Goal: Information Seeking & Learning: Find specific page/section

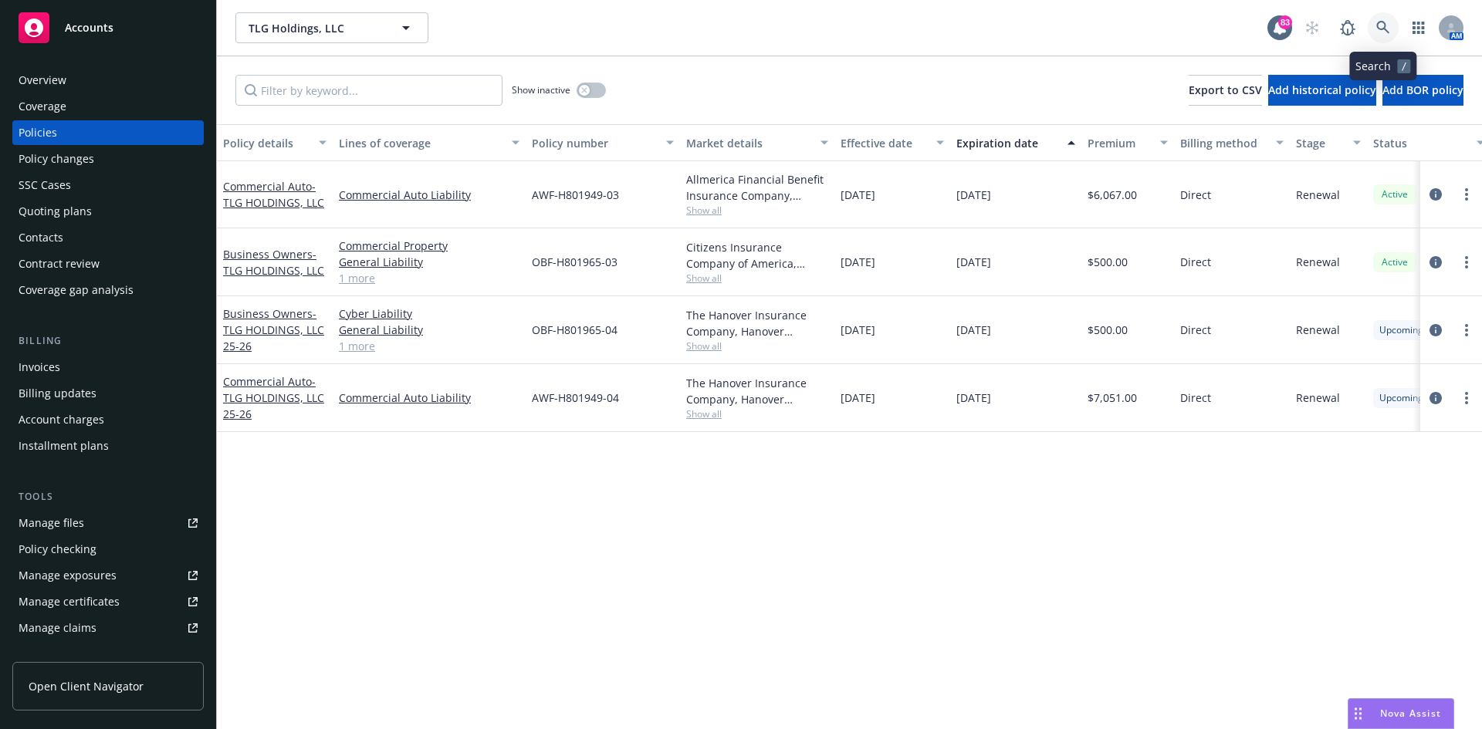
click at [1386, 26] on icon at bounding box center [1383, 28] width 14 height 14
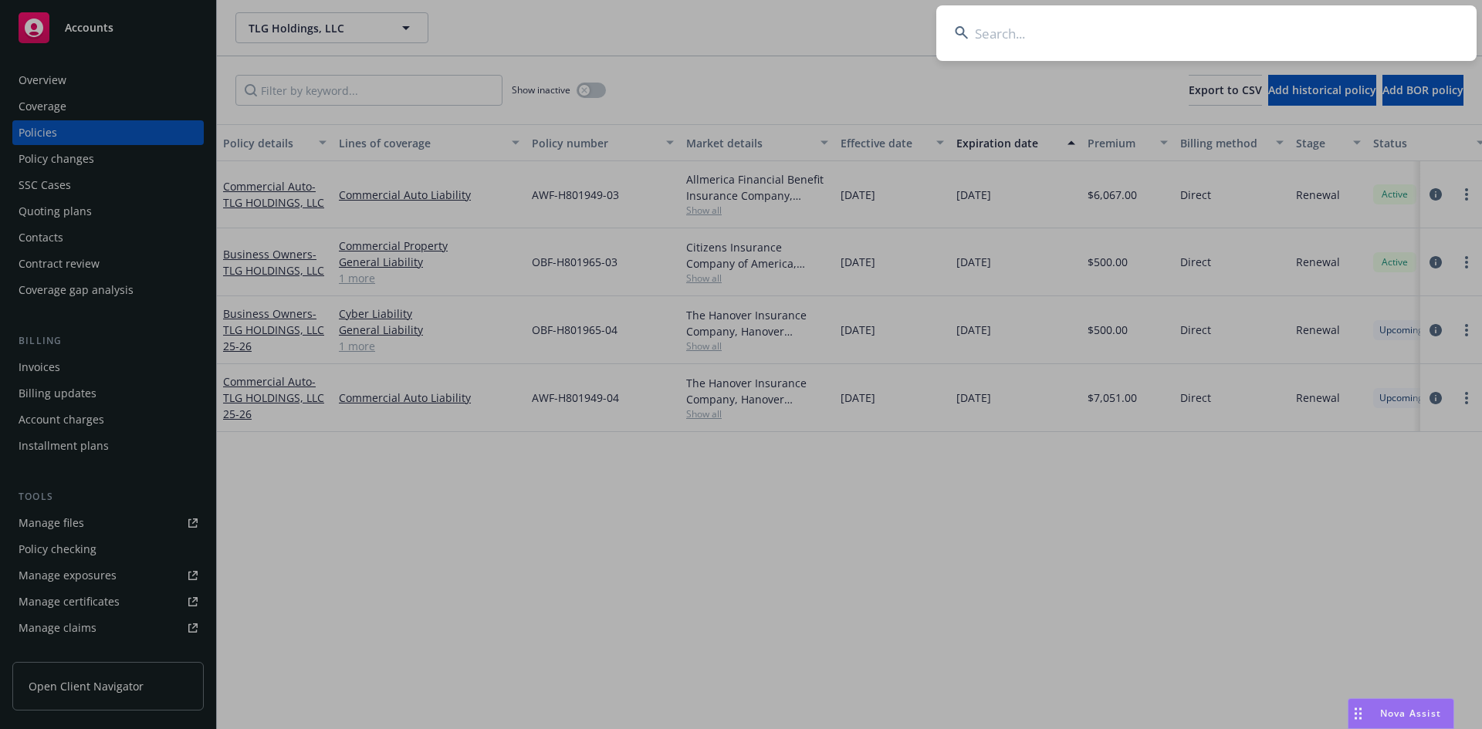
click at [1210, 25] on input at bounding box center [1206, 33] width 540 height 56
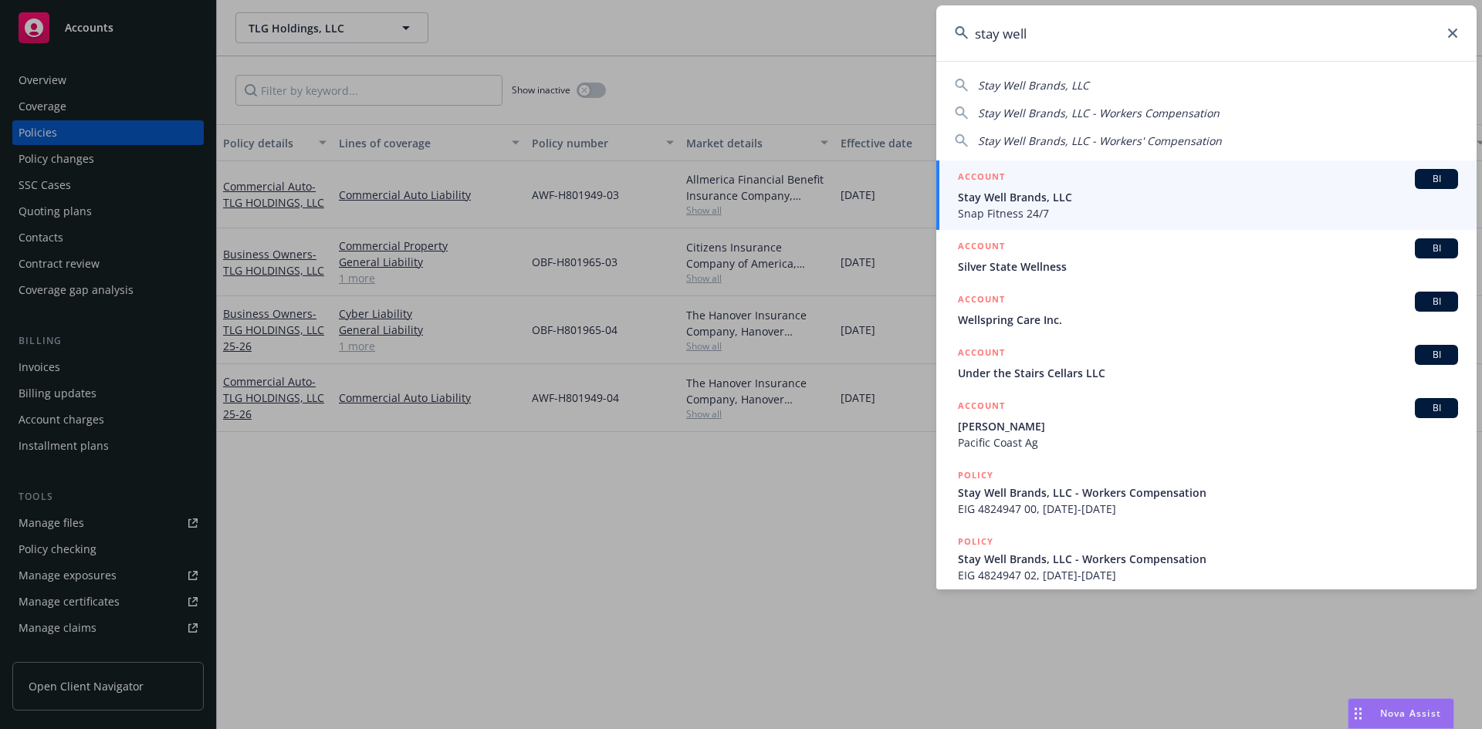
type input "stay well"
click at [979, 176] on li "ACCOUNT BI Stay Well Brands, LLC Snap Fitness 24/7" at bounding box center [1206, 195] width 540 height 69
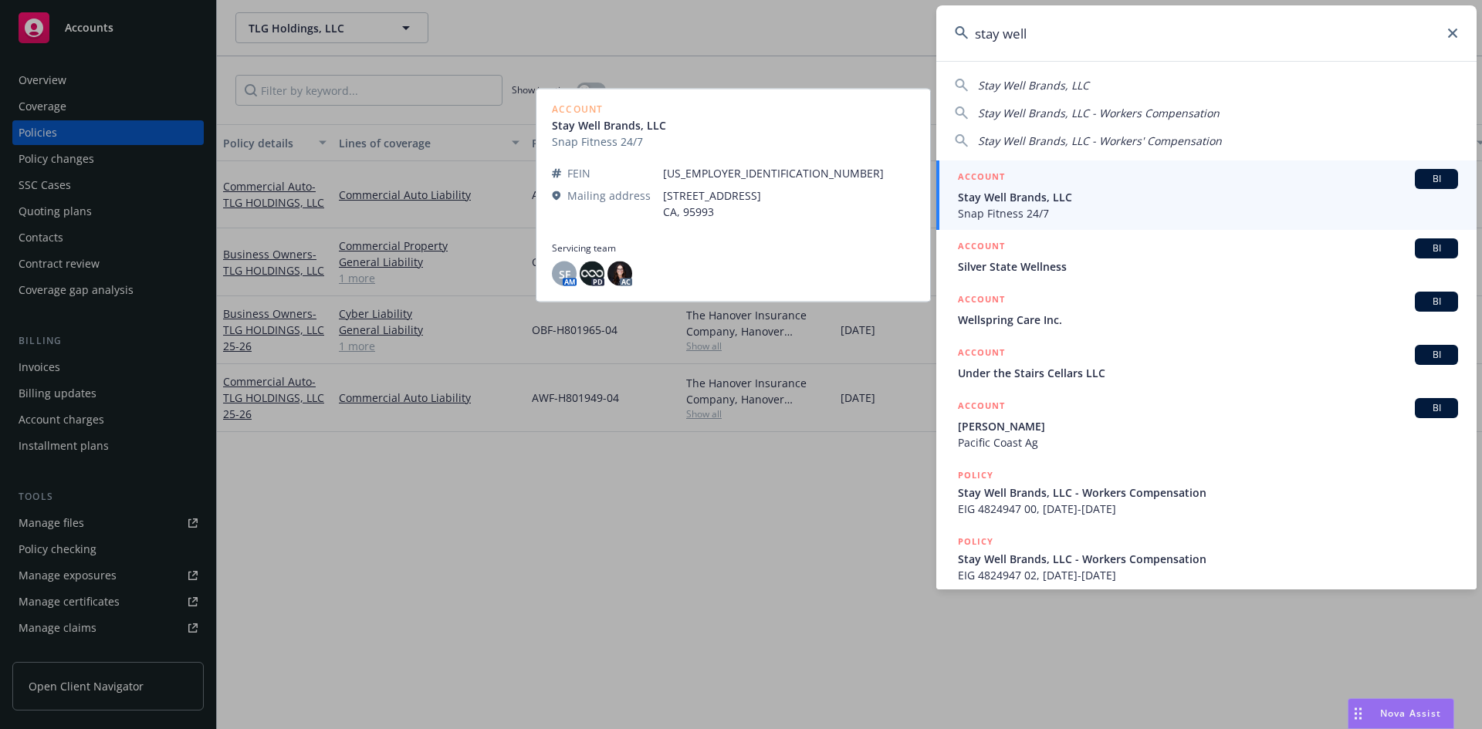
click at [985, 173] on h5 "ACCOUNT" at bounding box center [981, 178] width 47 height 19
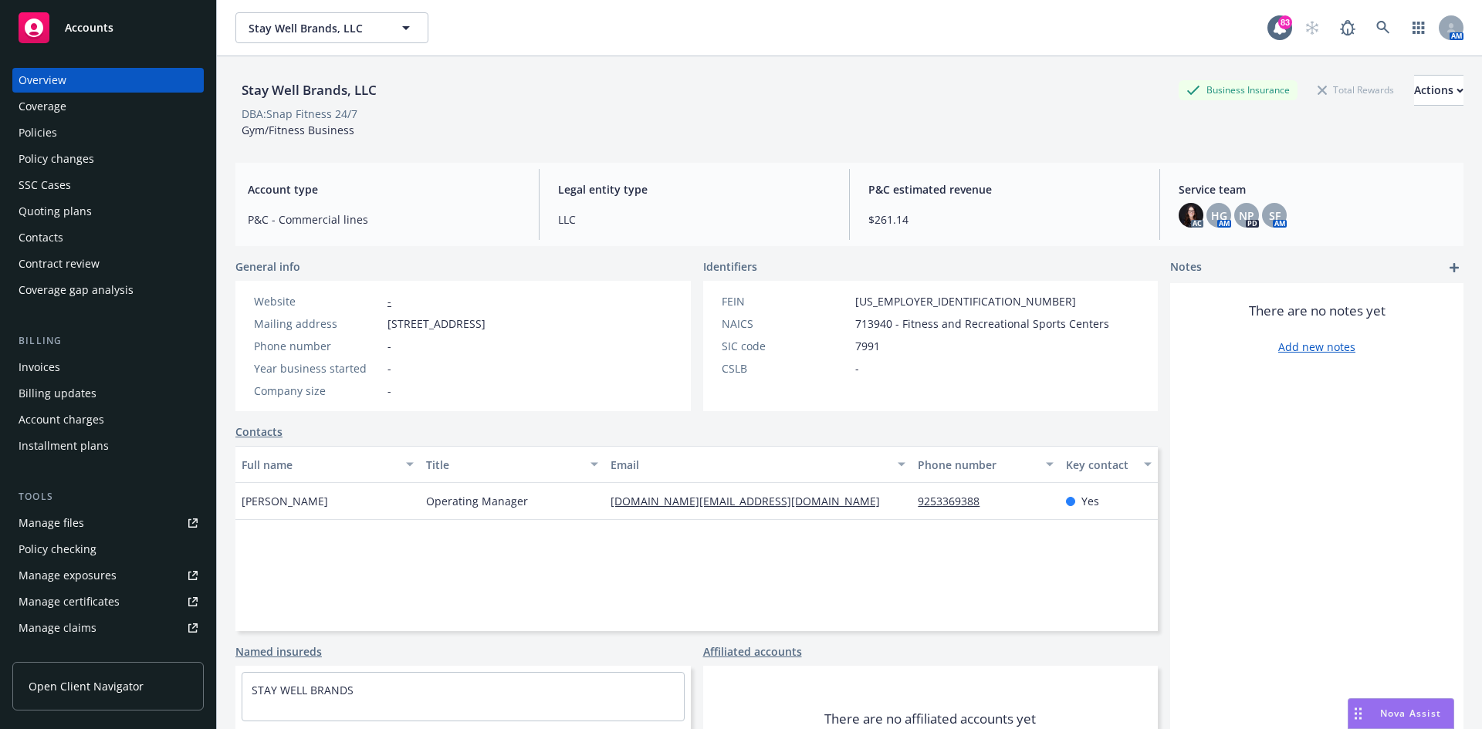
click at [80, 534] on div "Manage files" at bounding box center [52, 523] width 66 height 25
click at [1376, 29] on icon at bounding box center [1383, 28] width 14 height 14
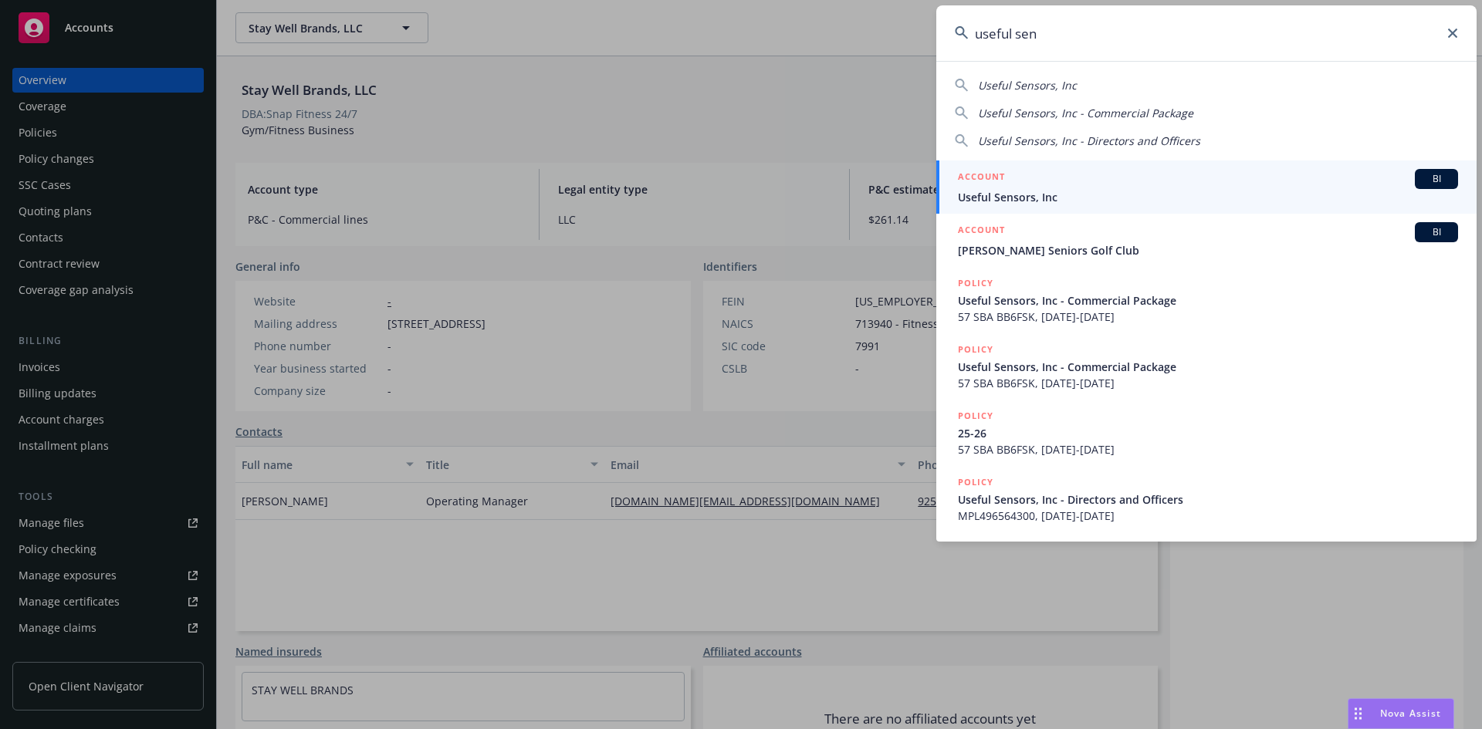
type input "useful sen"
click at [1002, 177] on h5 "ACCOUNT" at bounding box center [981, 178] width 47 height 19
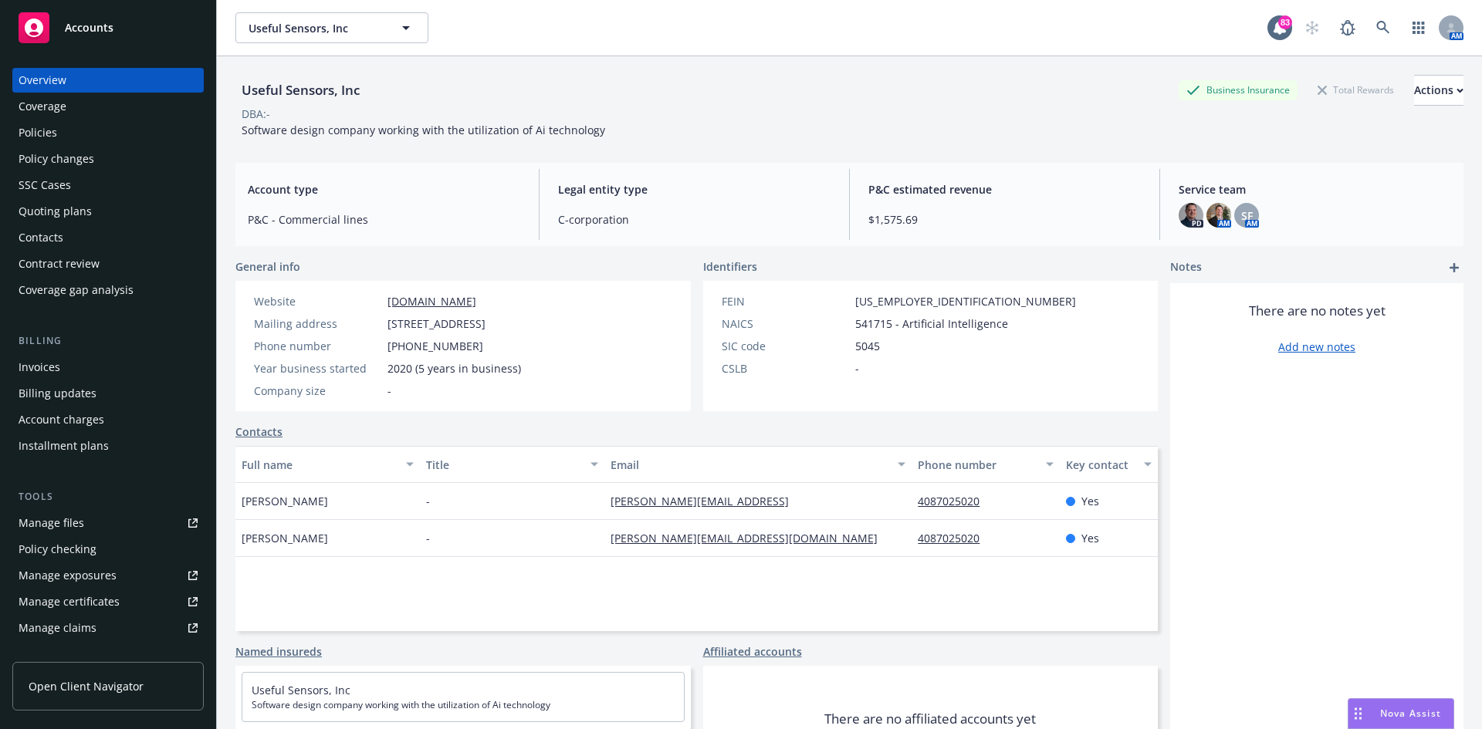
click at [102, 129] on div "Policies" at bounding box center [108, 132] width 179 height 25
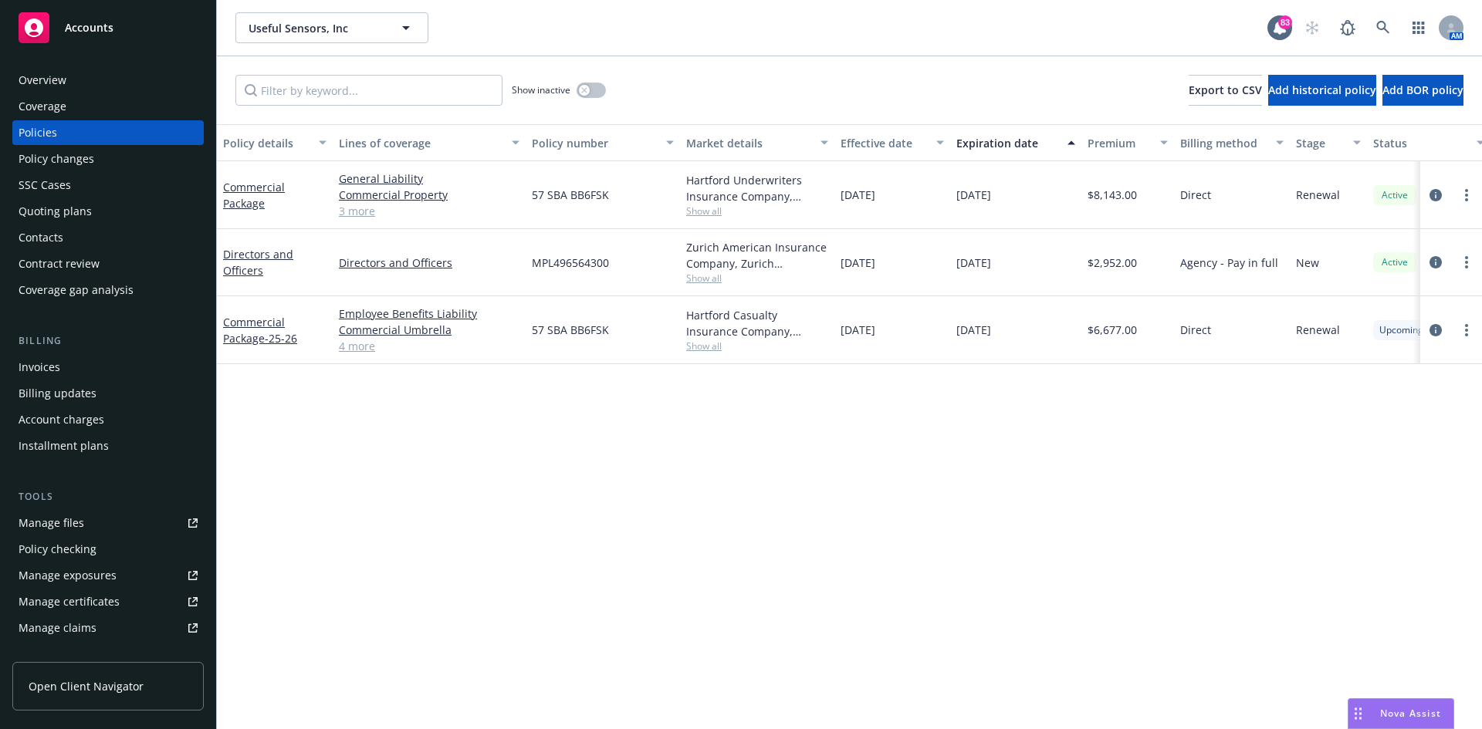
click at [260, 177] on div "Commercial Package" at bounding box center [275, 195] width 116 height 68
click at [262, 183] on link "Commercial Package" at bounding box center [254, 195] width 62 height 31
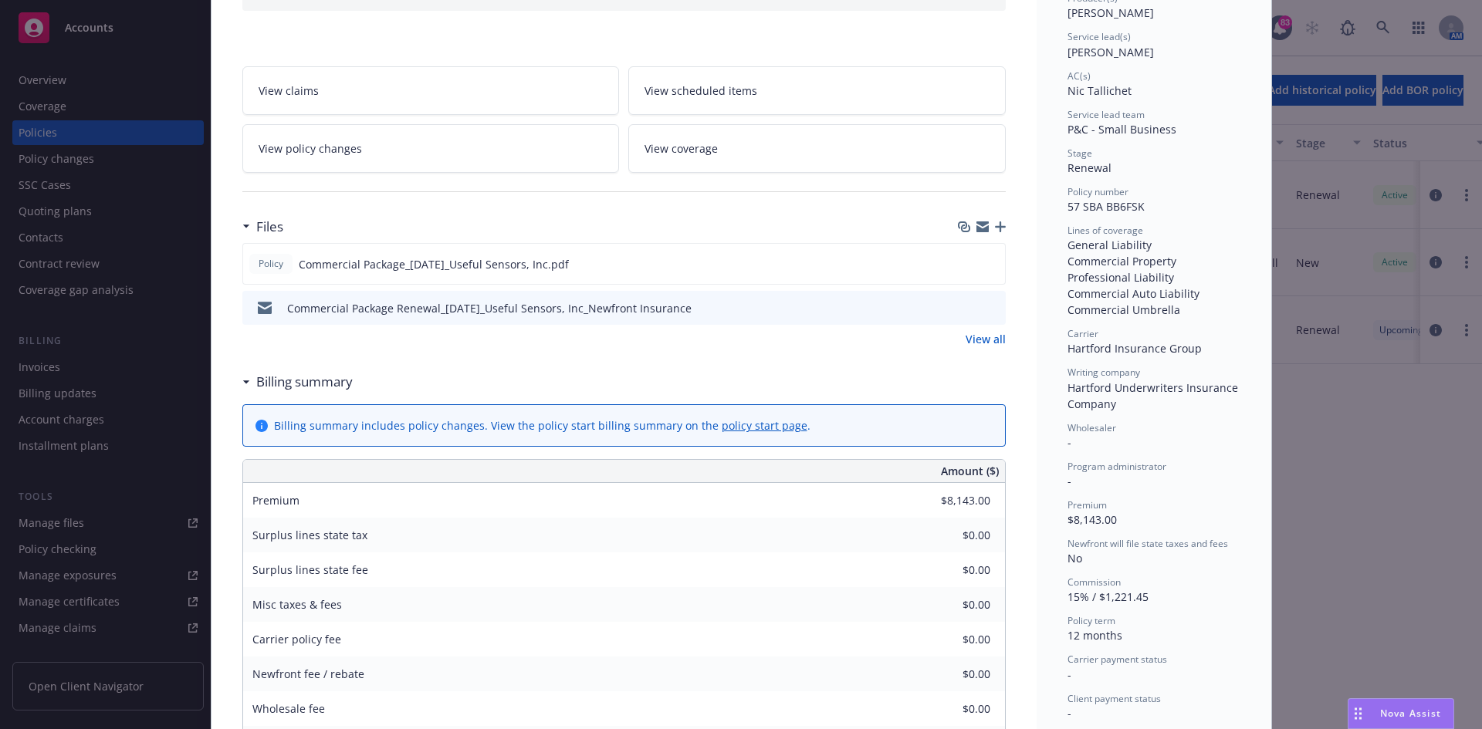
scroll to position [232, 0]
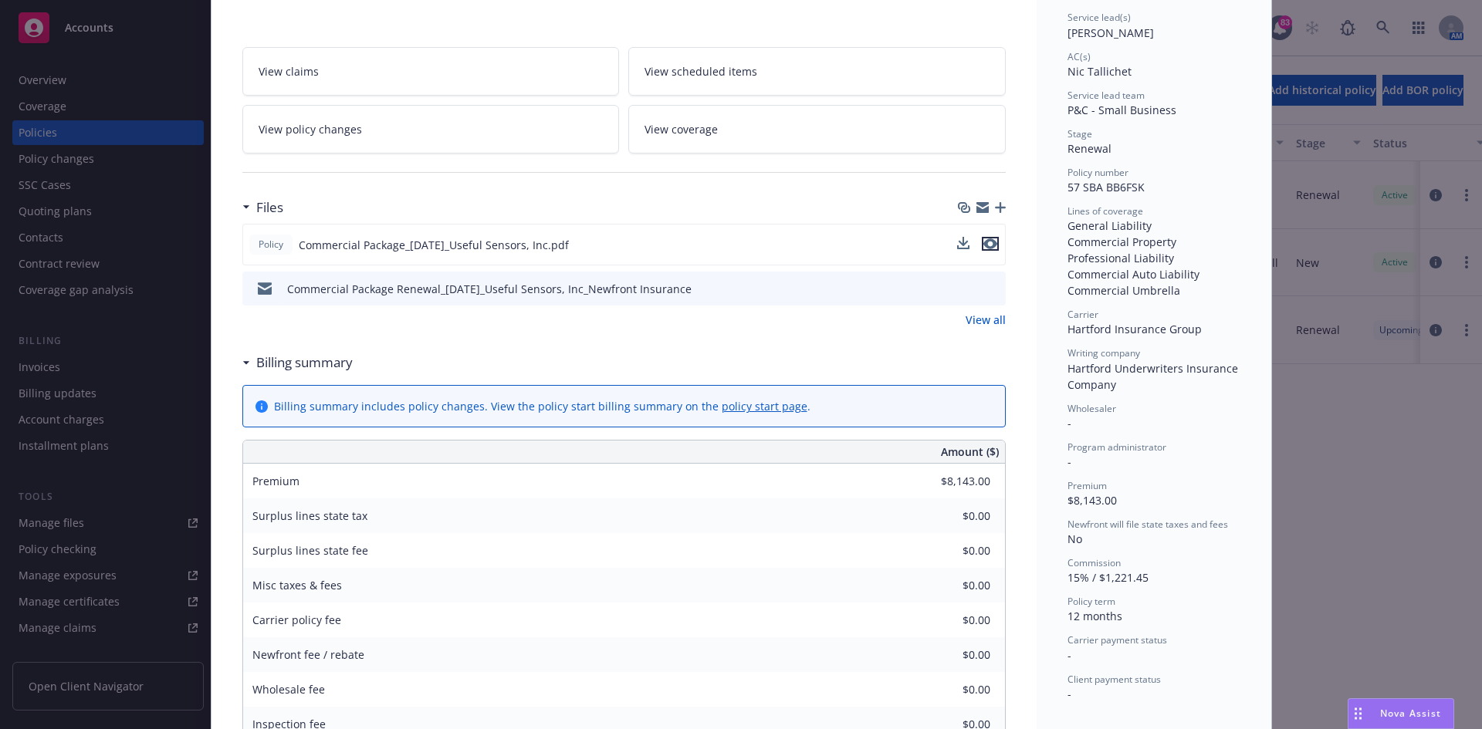
click at [983, 245] on icon "preview file" at bounding box center [990, 244] width 14 height 11
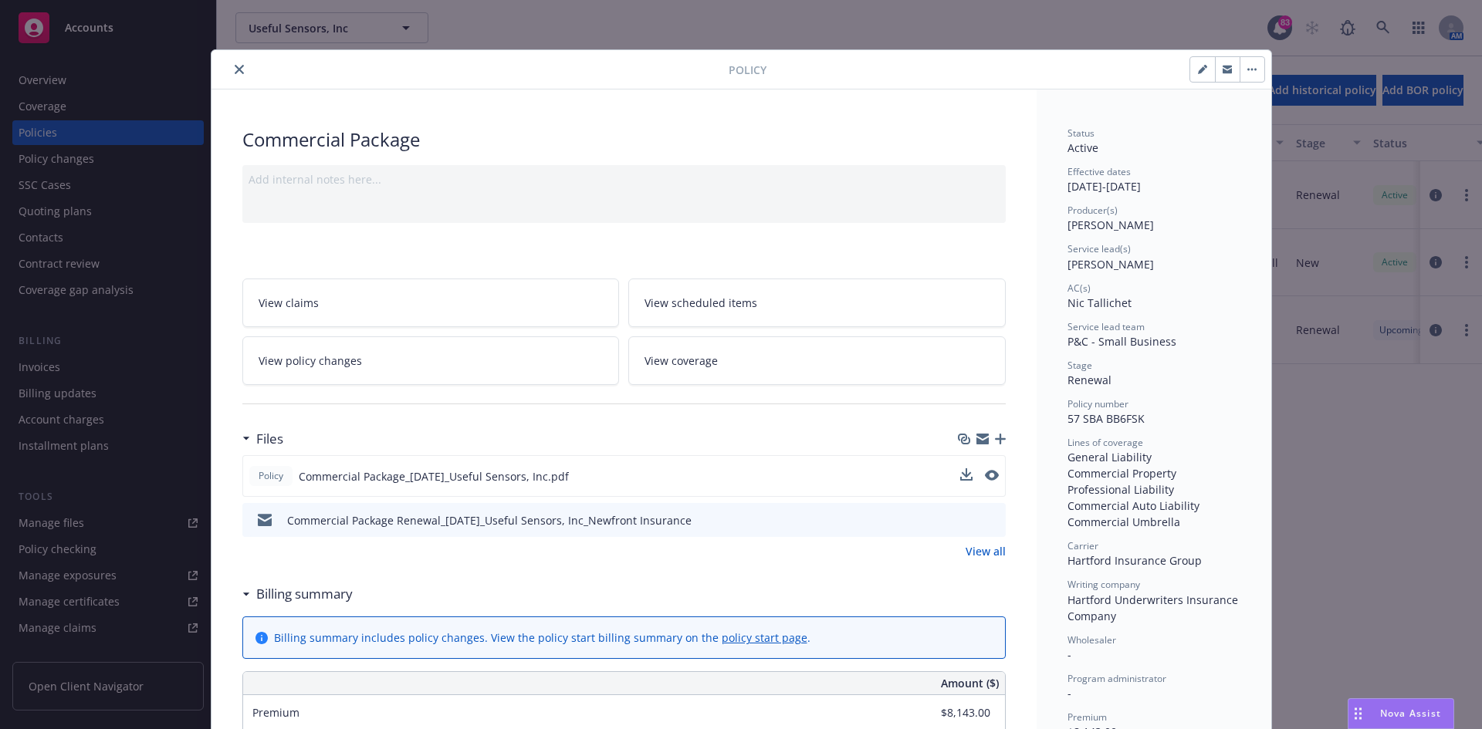
click at [238, 68] on button "close" at bounding box center [239, 69] width 19 height 19
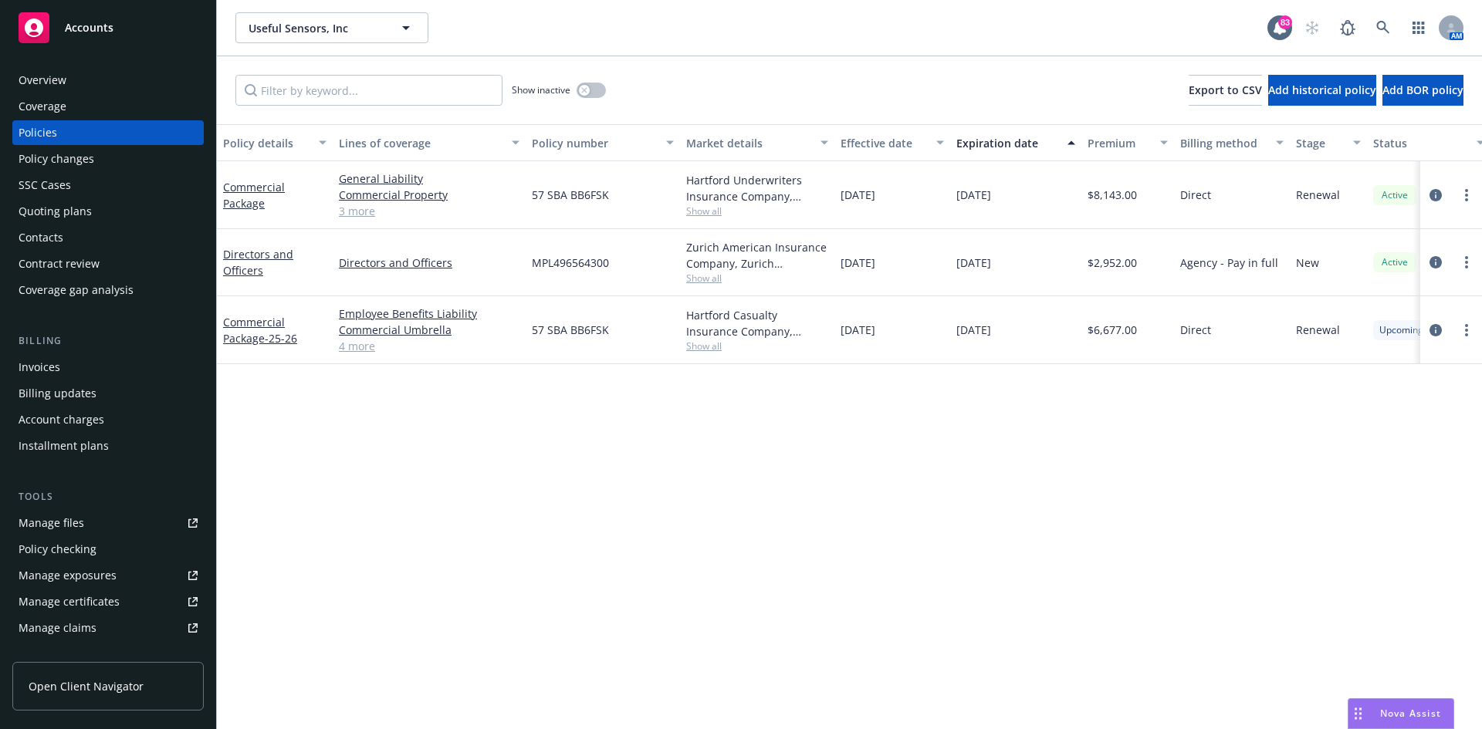
click at [89, 81] on div "Overview" at bounding box center [108, 80] width 179 height 25
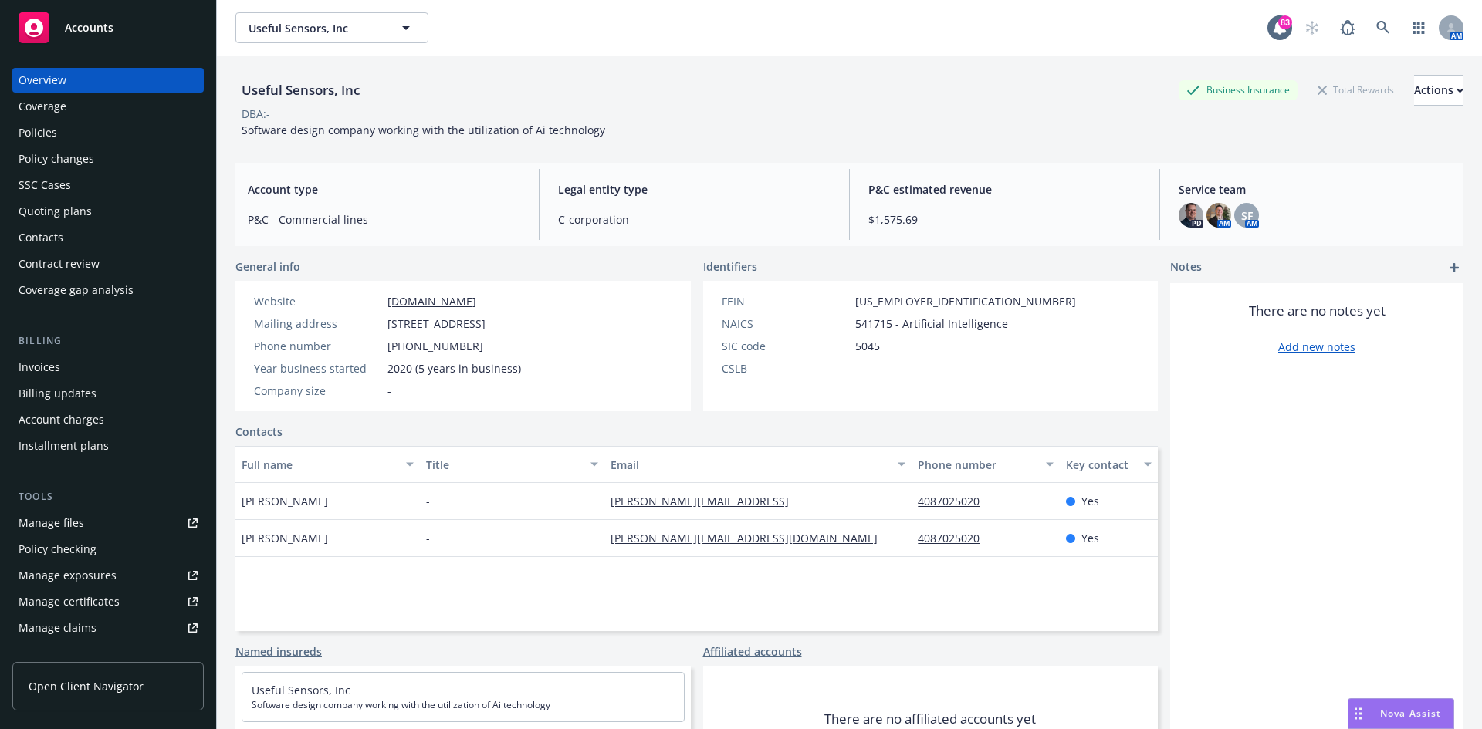
click at [1388, 713] on span "Nova Assist" at bounding box center [1410, 713] width 61 height 13
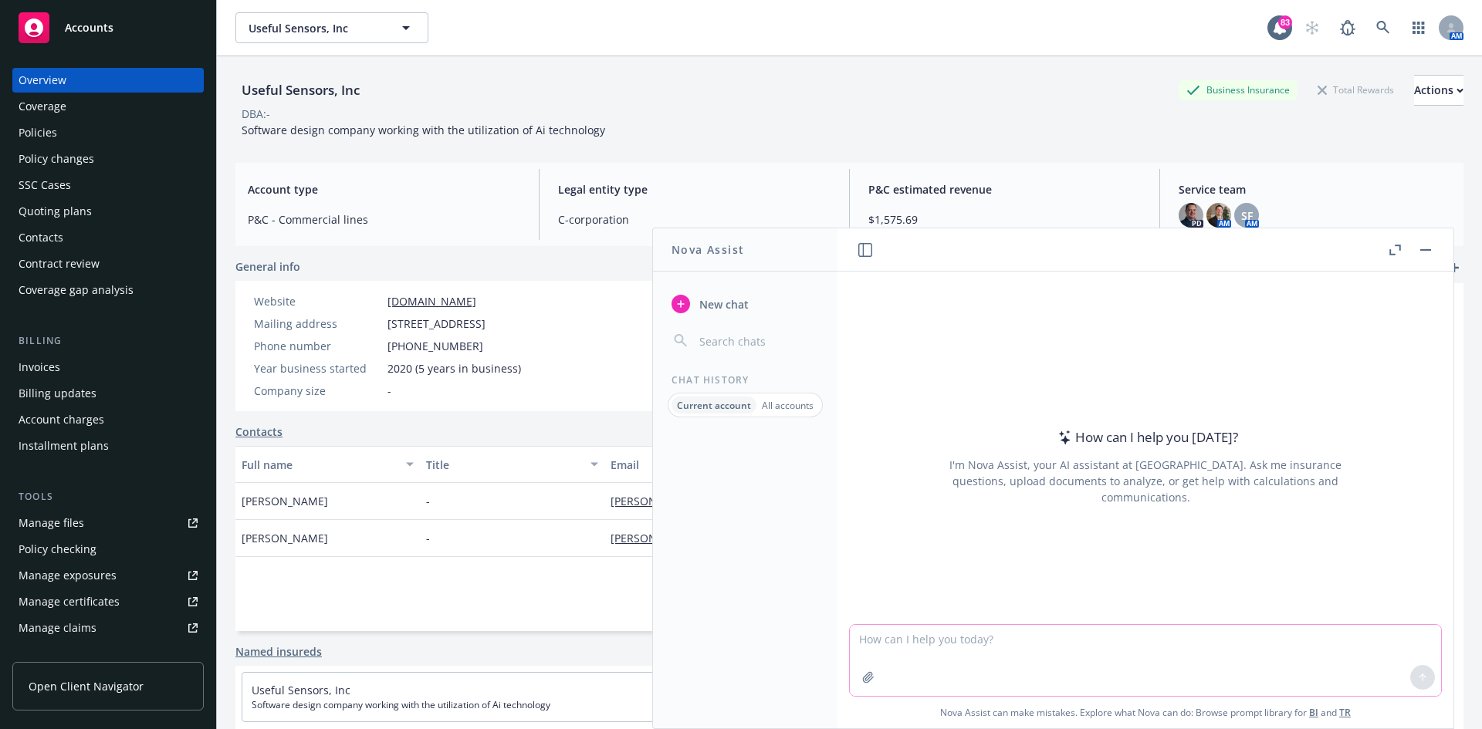
click at [946, 637] on textarea at bounding box center [1145, 660] width 591 height 71
click at [632, 130] on div "Useful Sensors, Inc Business Insurance Total Rewards Actions DBA: - Software de…" at bounding box center [849, 106] width 1228 height 63
click at [767, 147] on div "Useful Sensors, Inc Business Insurance Total Rewards Actions DBA: - Software de…" at bounding box center [849, 103] width 1228 height 94
click at [1437, 249] on header at bounding box center [1146, 249] width 616 height 43
click at [1423, 245] on button "button" at bounding box center [1425, 250] width 19 height 19
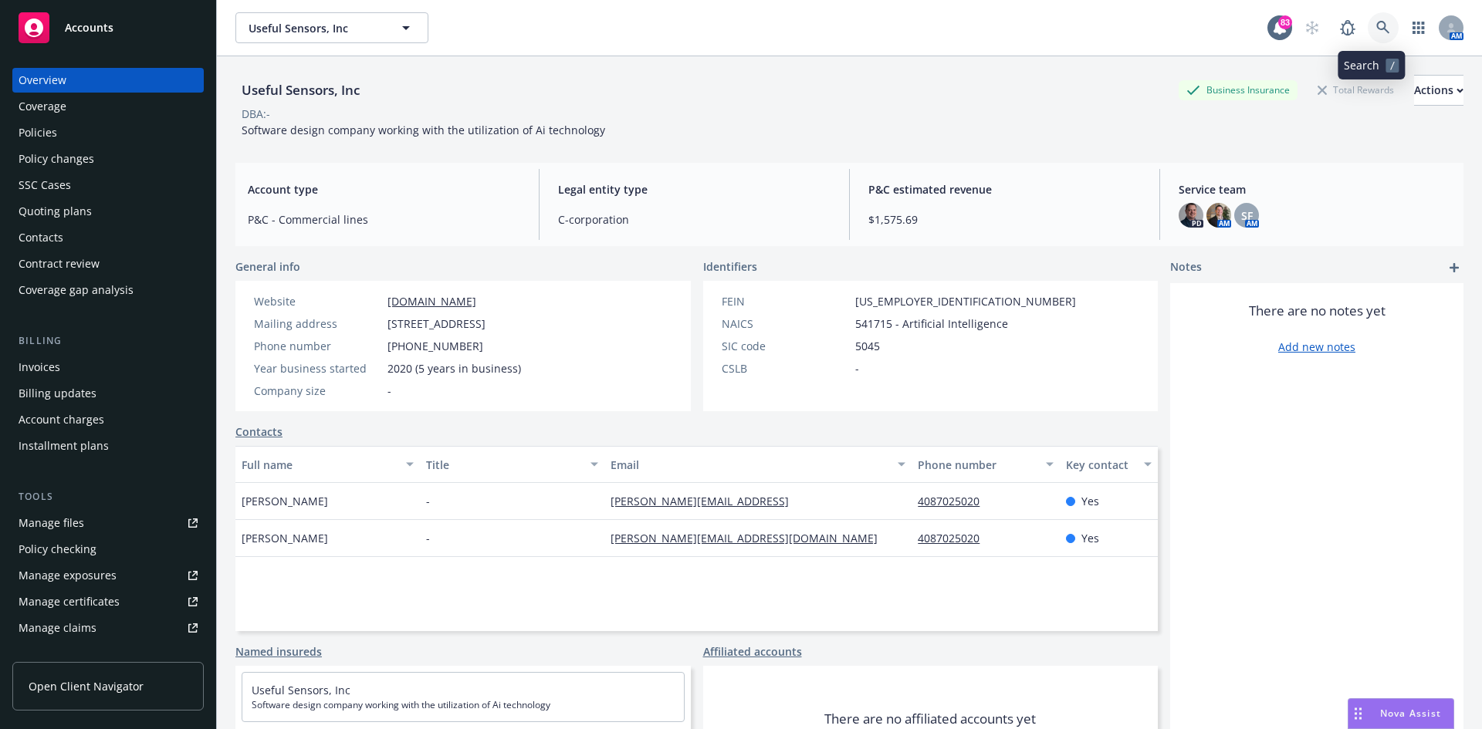
click at [1376, 29] on icon at bounding box center [1382, 27] width 13 height 13
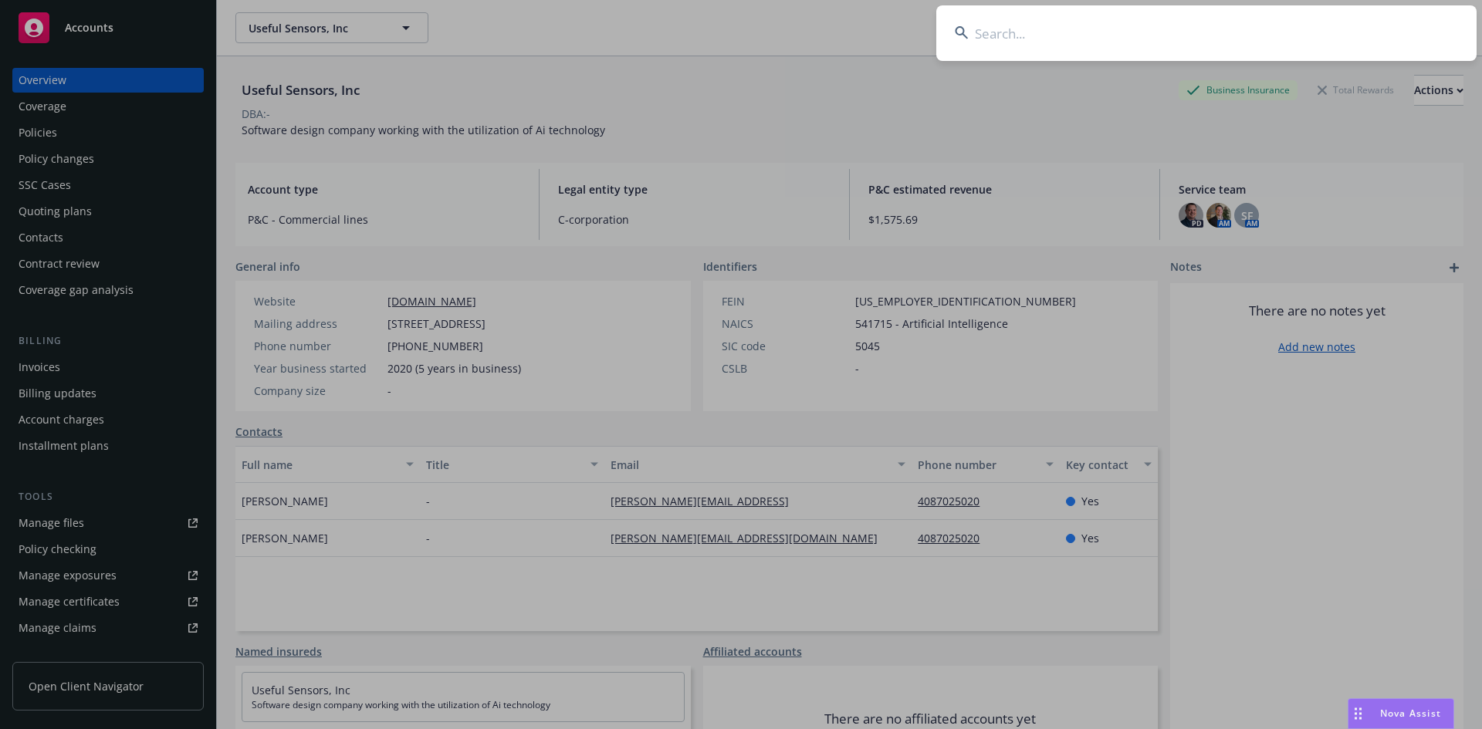
click at [1333, 29] on input at bounding box center [1206, 33] width 540 height 56
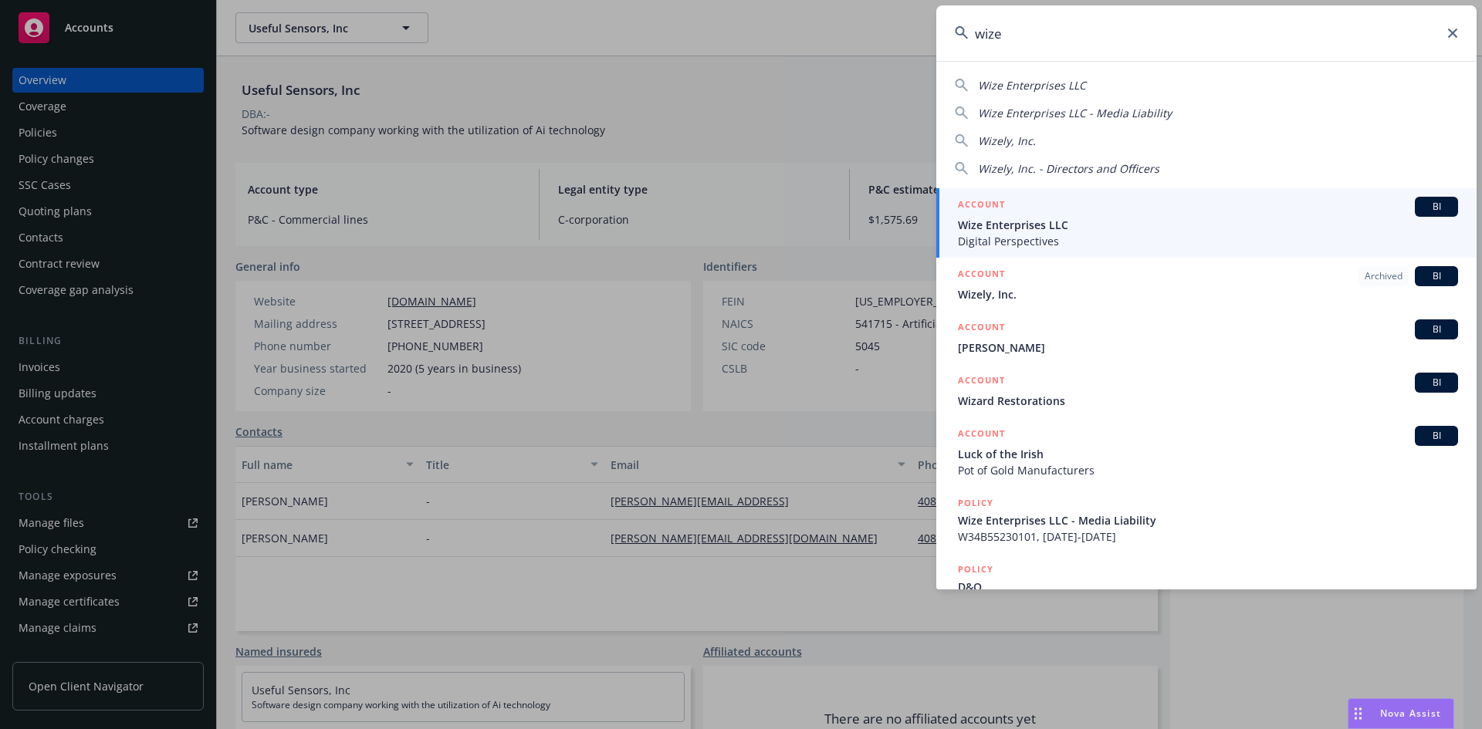
type input "wize"
click at [985, 196] on link "ACCOUNT BI Wize Enterprises LLC Digital Perspectives" at bounding box center [1206, 222] width 540 height 69
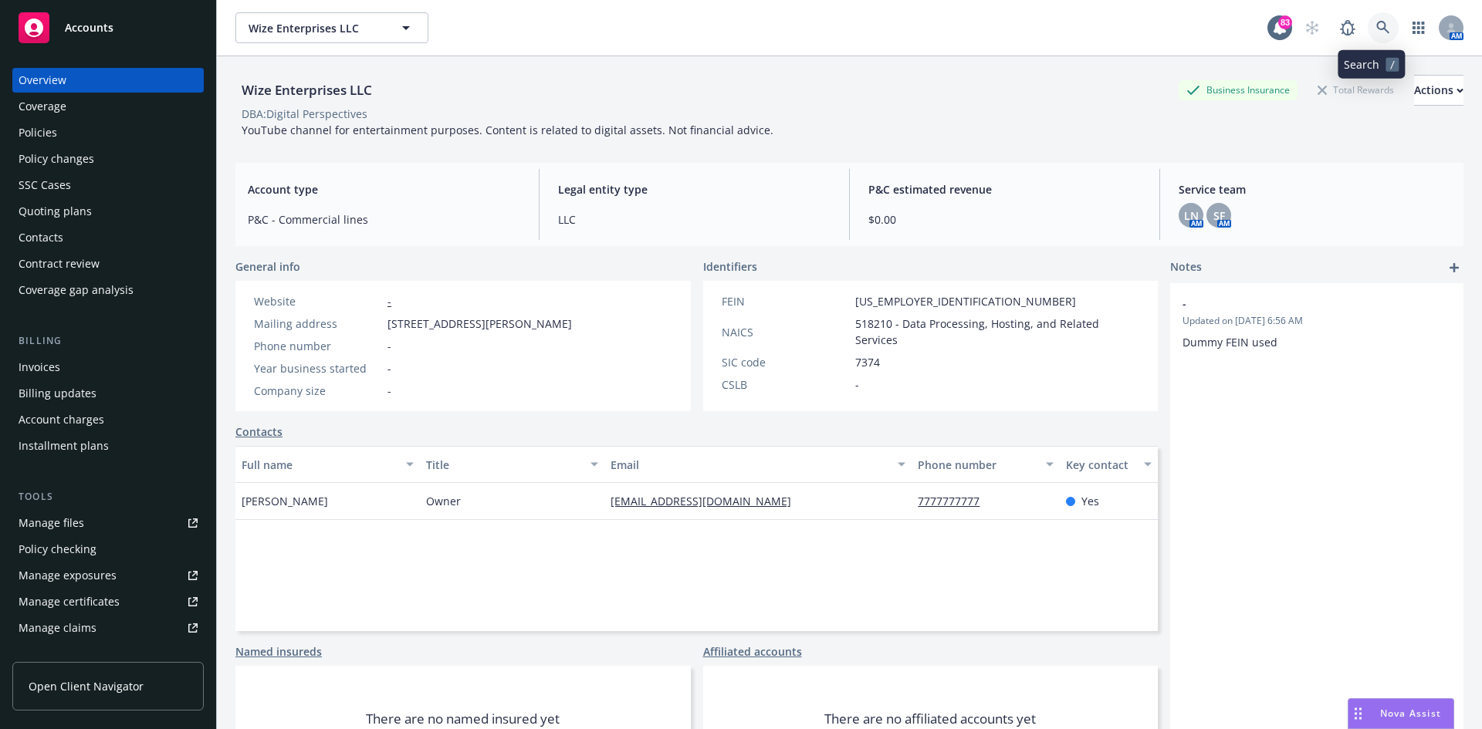
click at [1376, 28] on icon at bounding box center [1383, 28] width 14 height 14
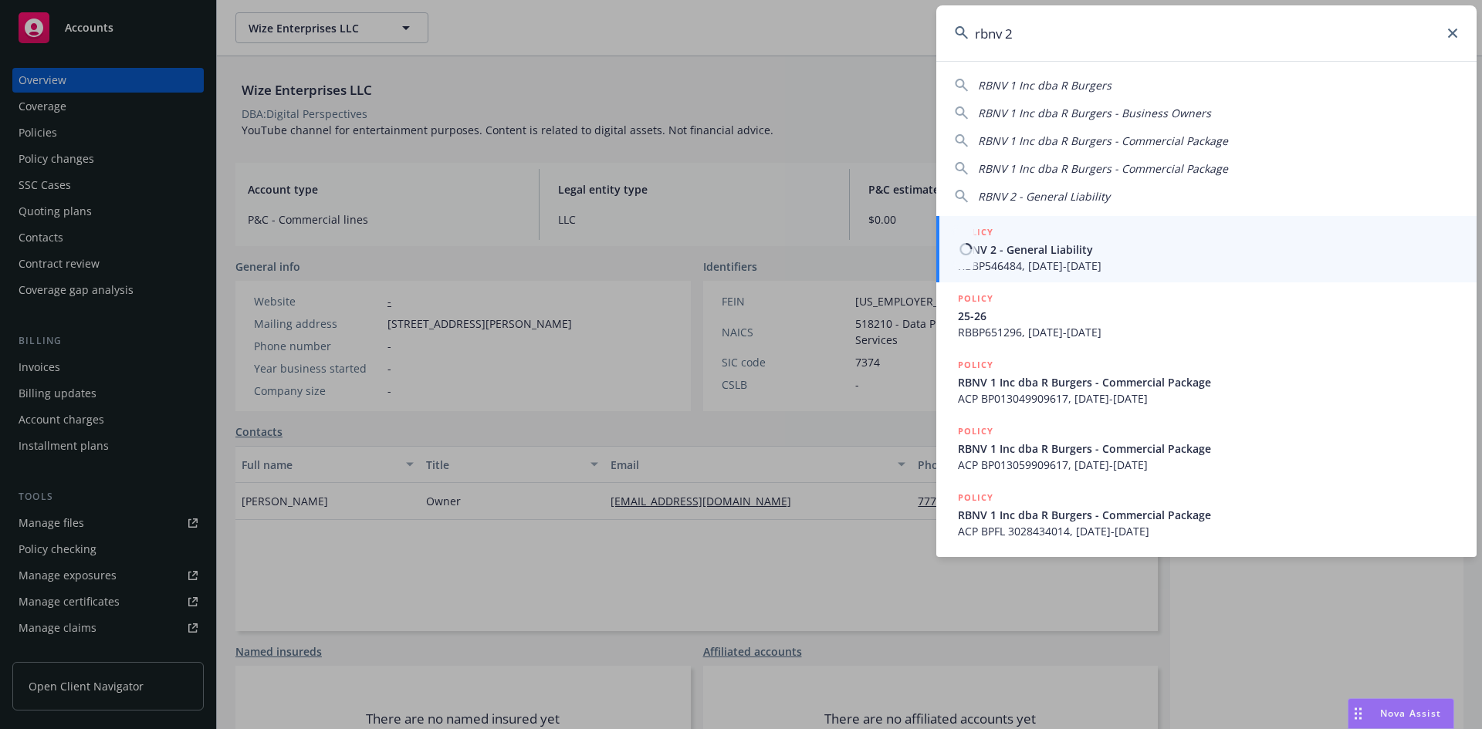
type input "rbnv 2"
click at [973, 228] on h5 "POLICY" at bounding box center [976, 232] width 36 height 15
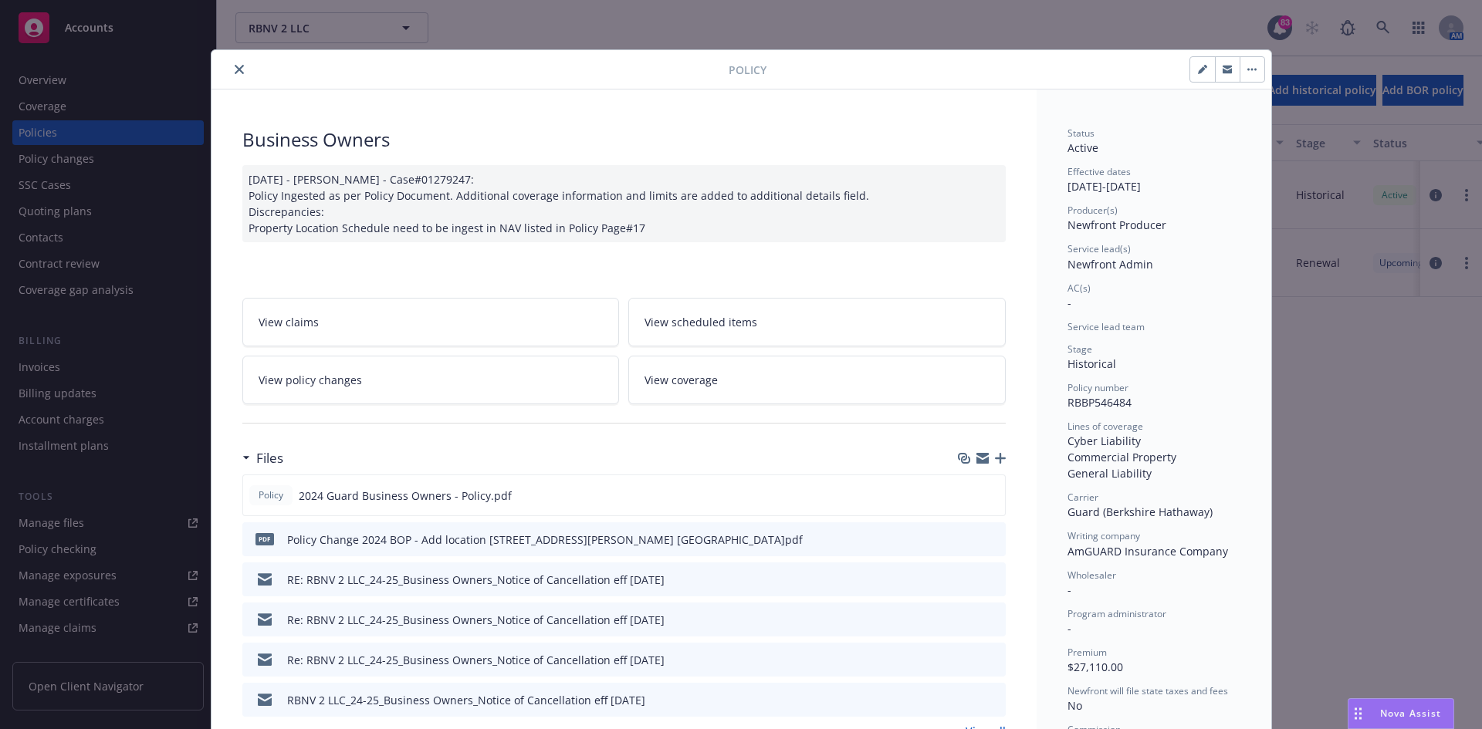
click at [234, 62] on button "close" at bounding box center [239, 69] width 19 height 19
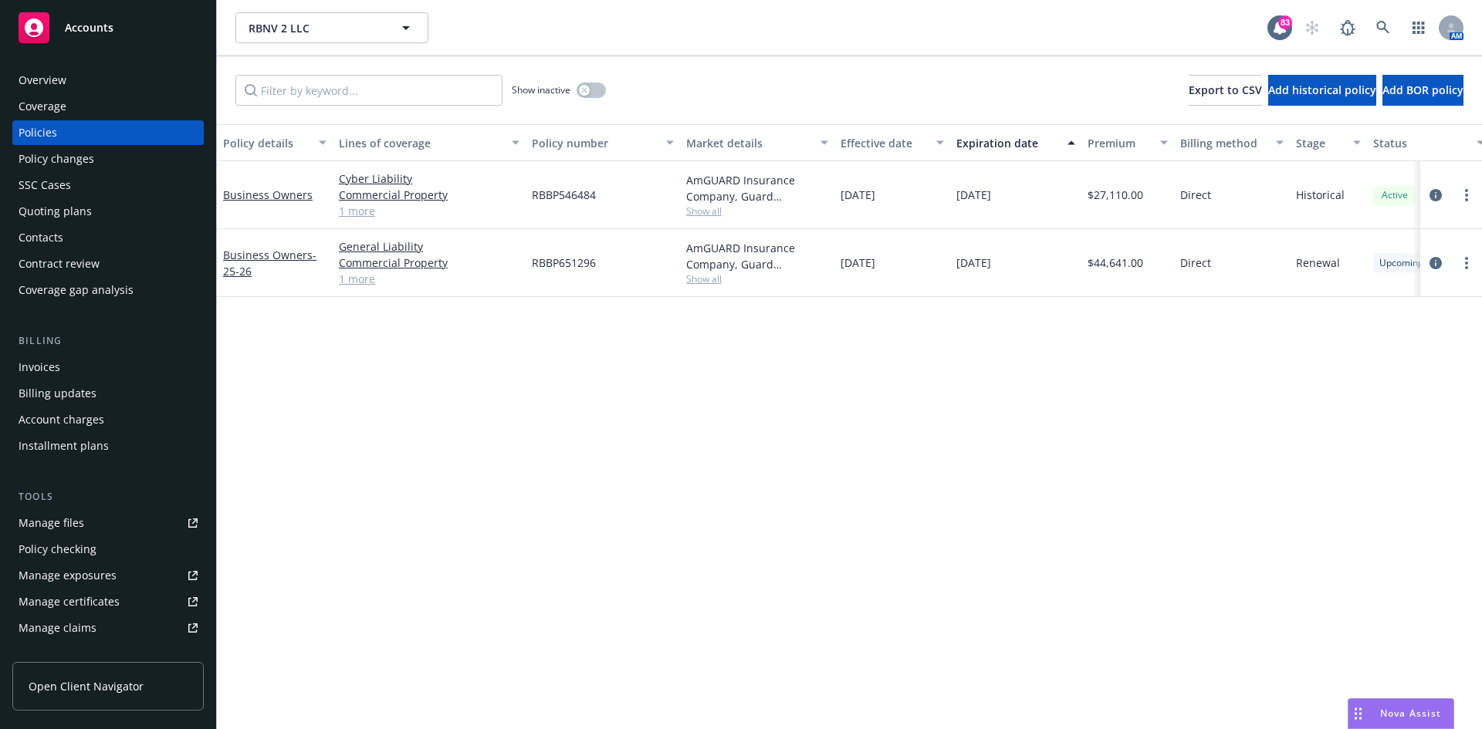
click at [86, 86] on div "Overview" at bounding box center [108, 80] width 179 height 25
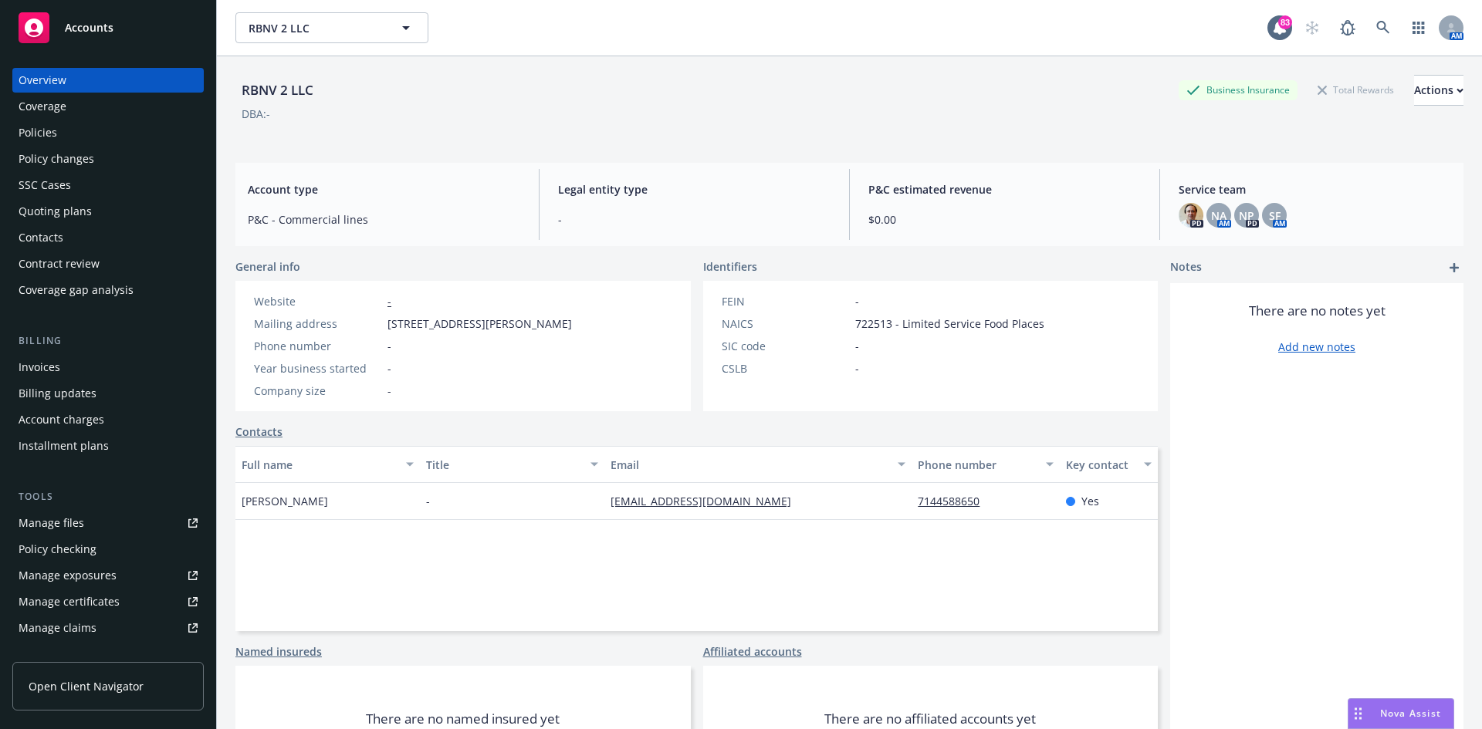
click at [767, 150] on div "RBNV 2 LLC Business Insurance Total Rewards Actions DBA: - Account type P&C - C…" at bounding box center [849, 411] width 1228 height 711
click at [52, 124] on div "Policies" at bounding box center [38, 132] width 39 height 25
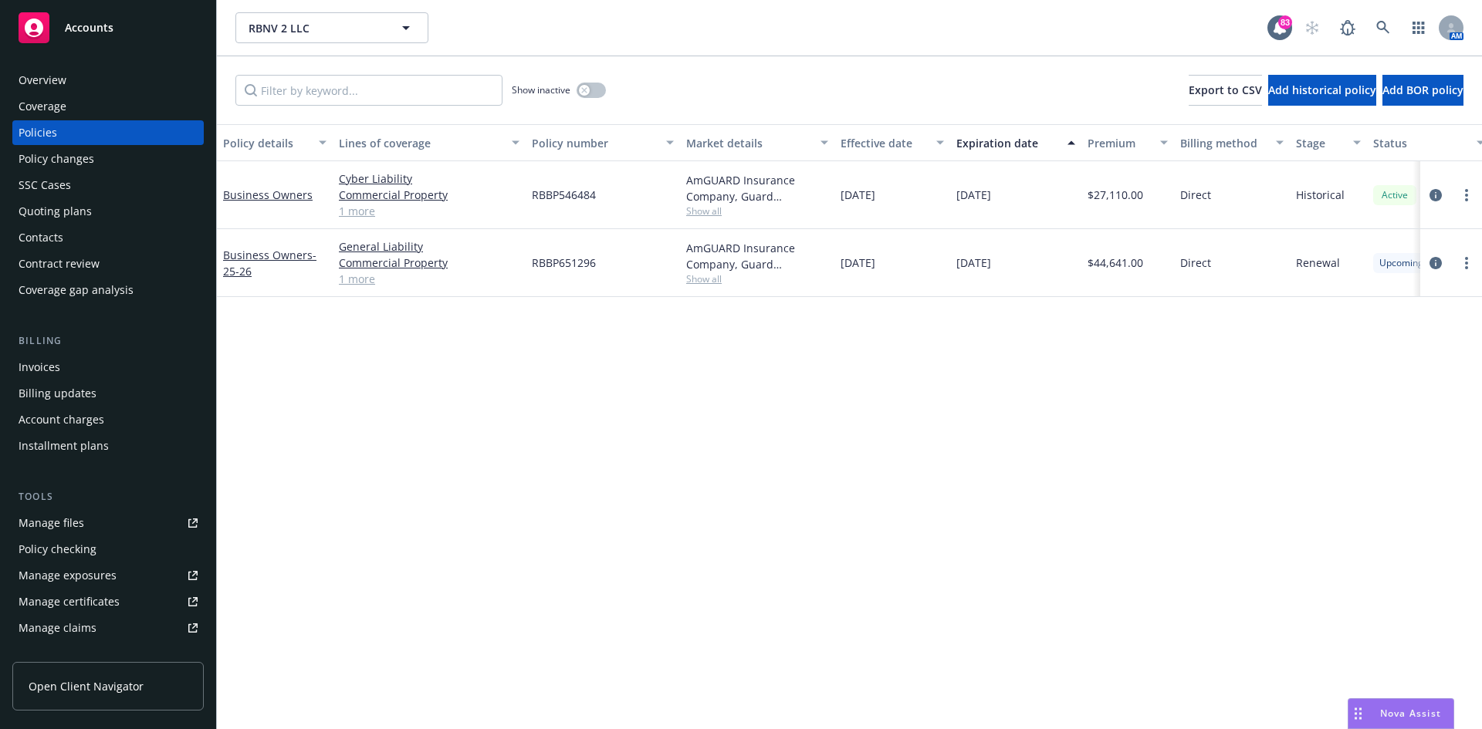
click at [706, 277] on span "Show all" at bounding box center [757, 278] width 142 height 13
click at [1379, 22] on icon at bounding box center [1382, 27] width 13 height 13
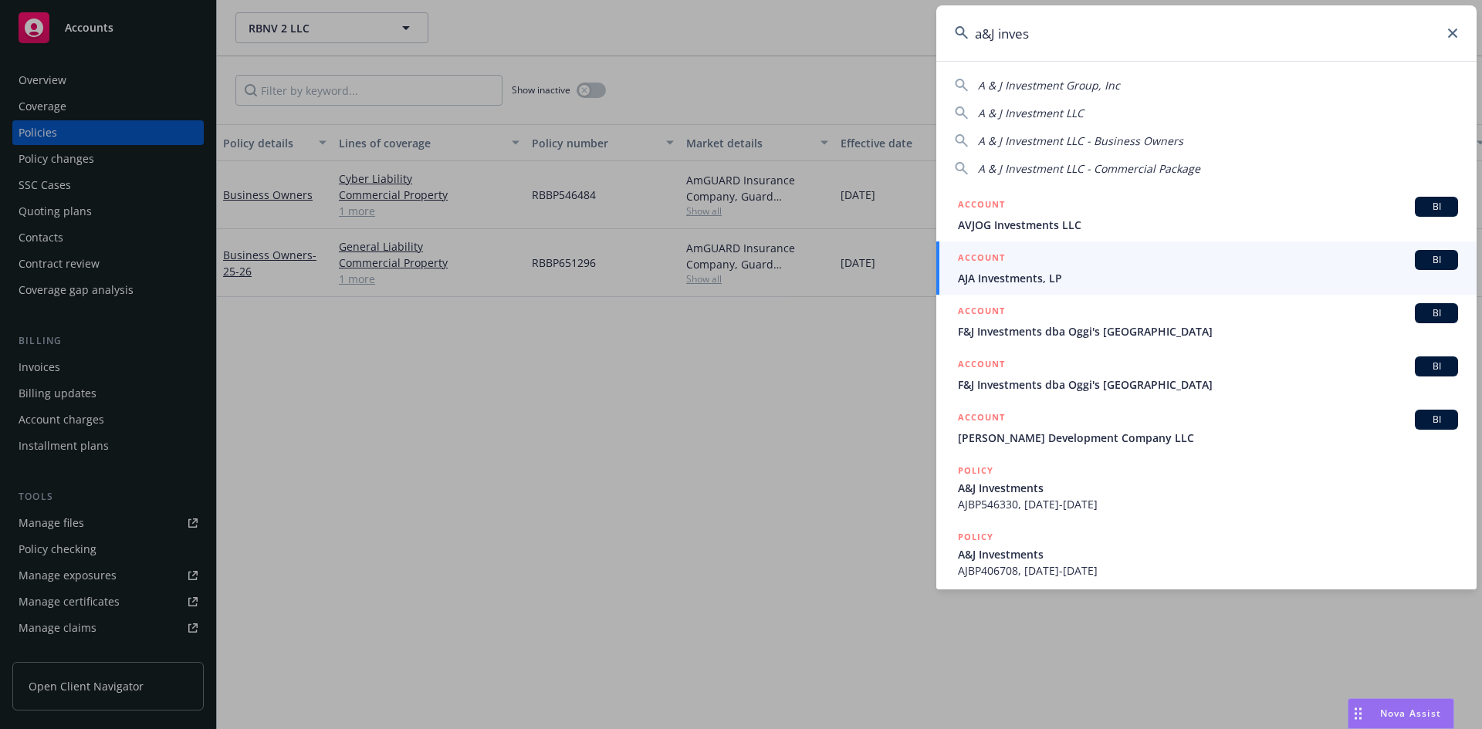
click at [1051, 83] on span "A & J Investment Group, Inc" at bounding box center [1049, 85] width 142 height 15
type input "A & J Investment Group, Inc"
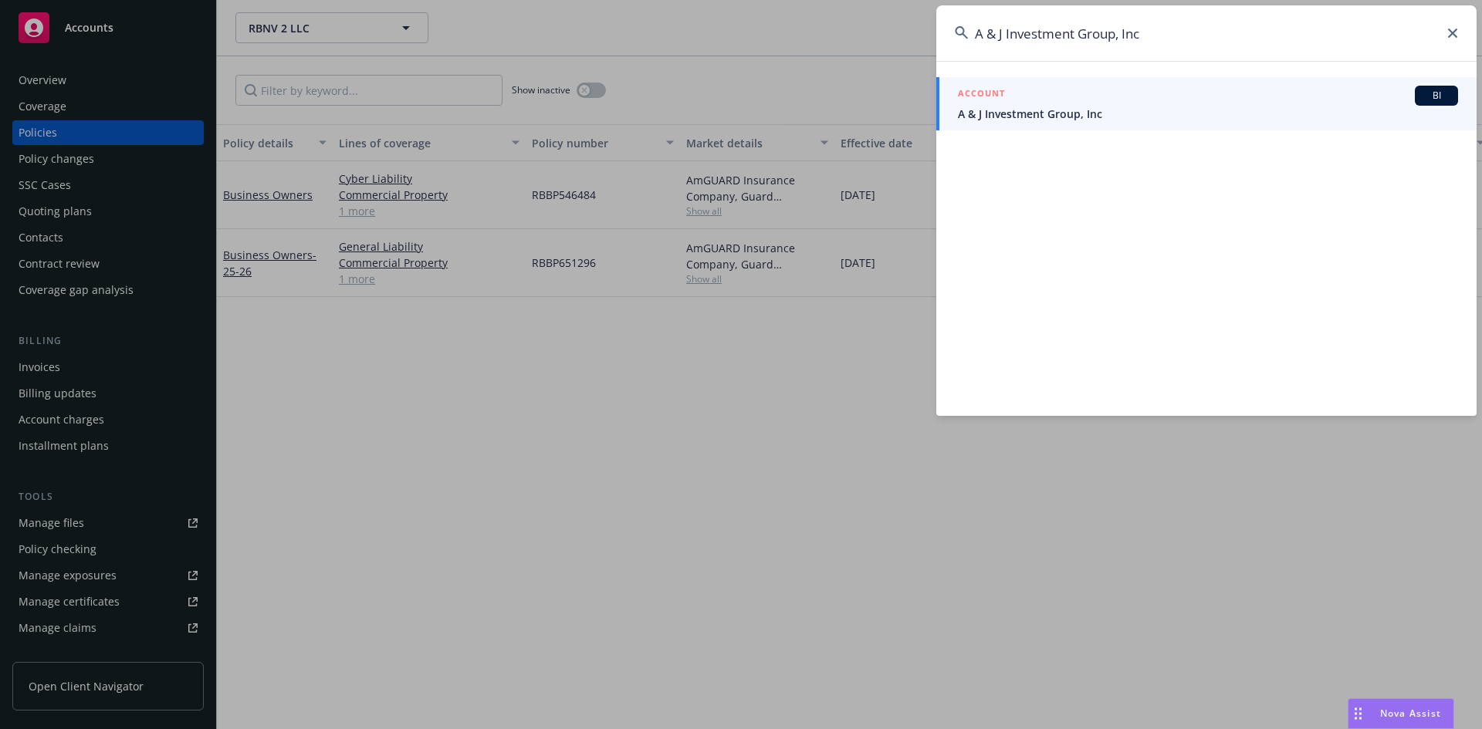
click at [978, 89] on h5 "ACCOUNT" at bounding box center [981, 95] width 47 height 19
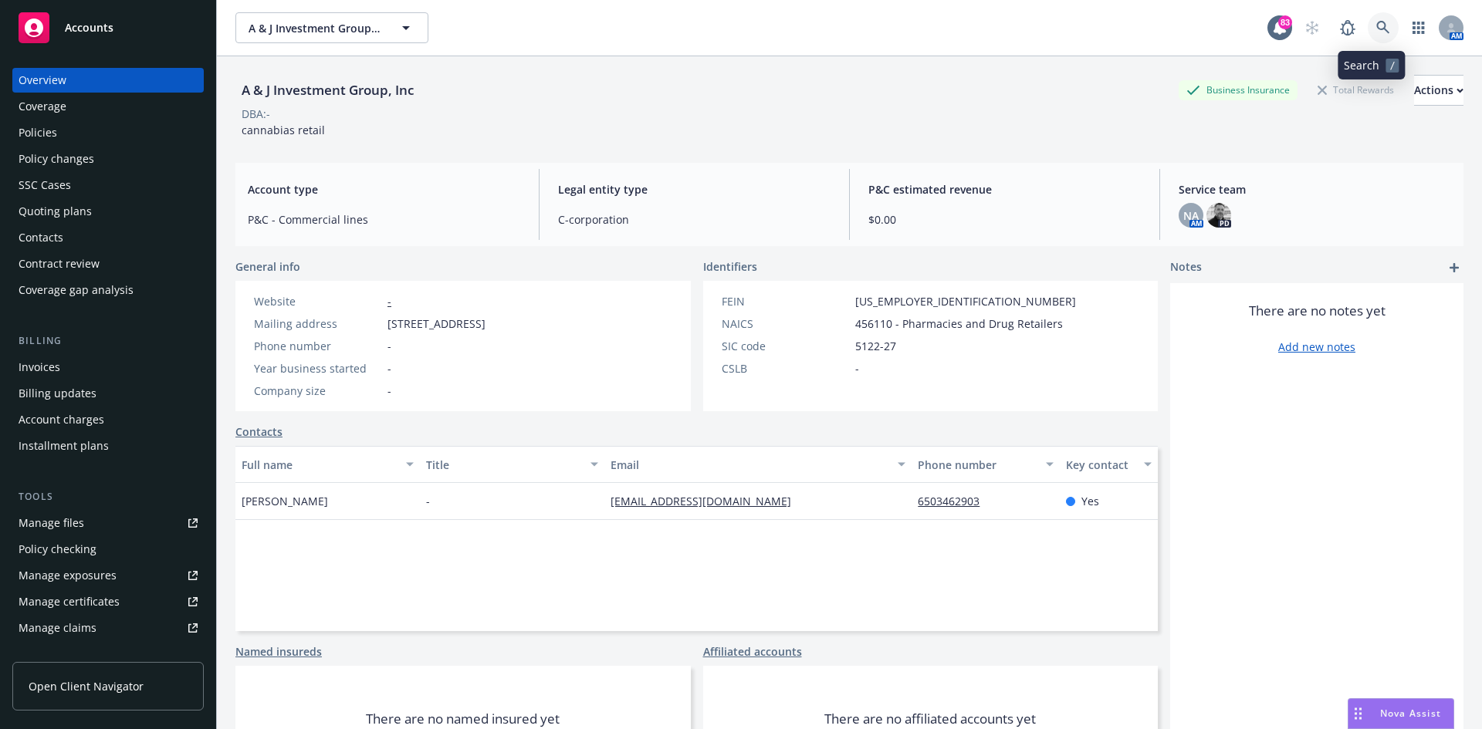
click at [1376, 22] on icon at bounding box center [1383, 28] width 14 height 14
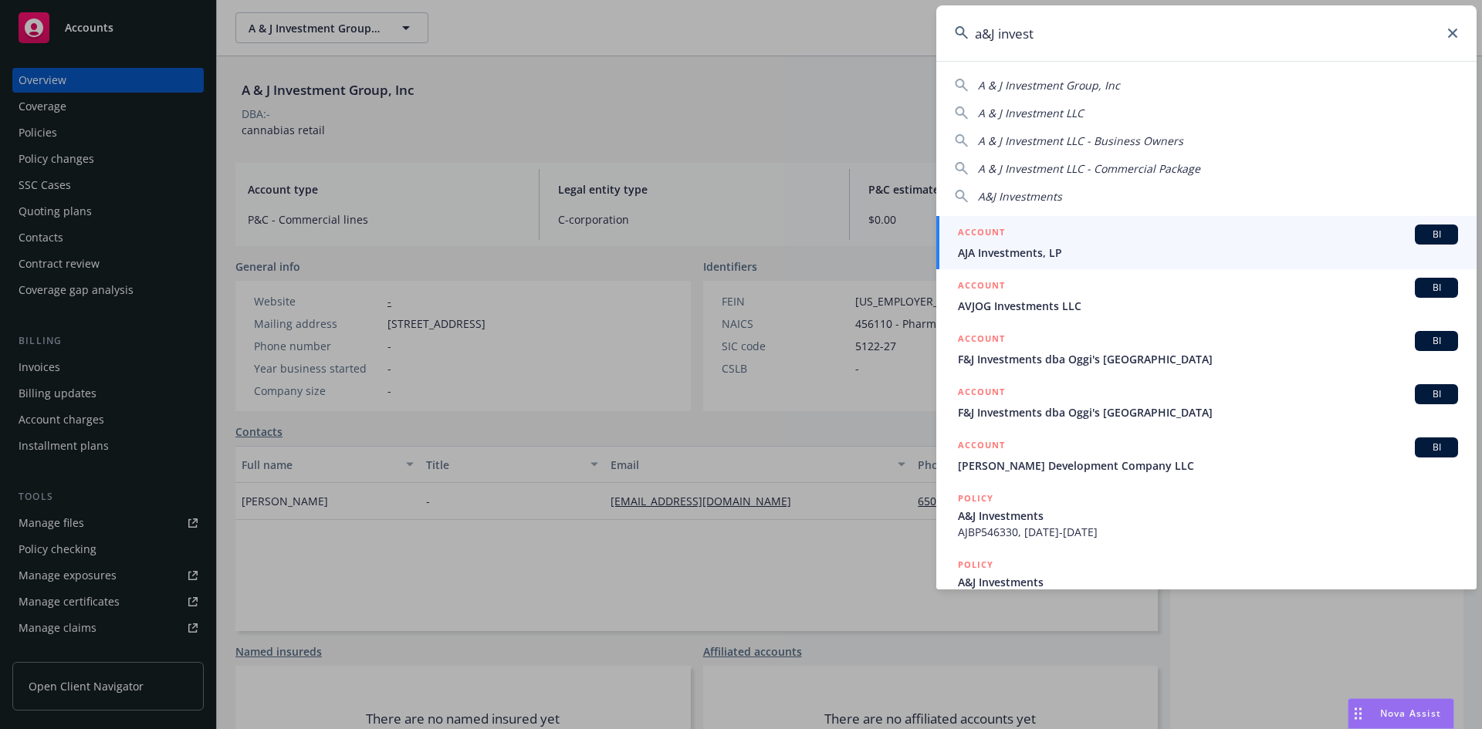
click at [1048, 107] on span "A & J Investment LLC" at bounding box center [1031, 113] width 106 height 15
type input "A & J Investment LLC"
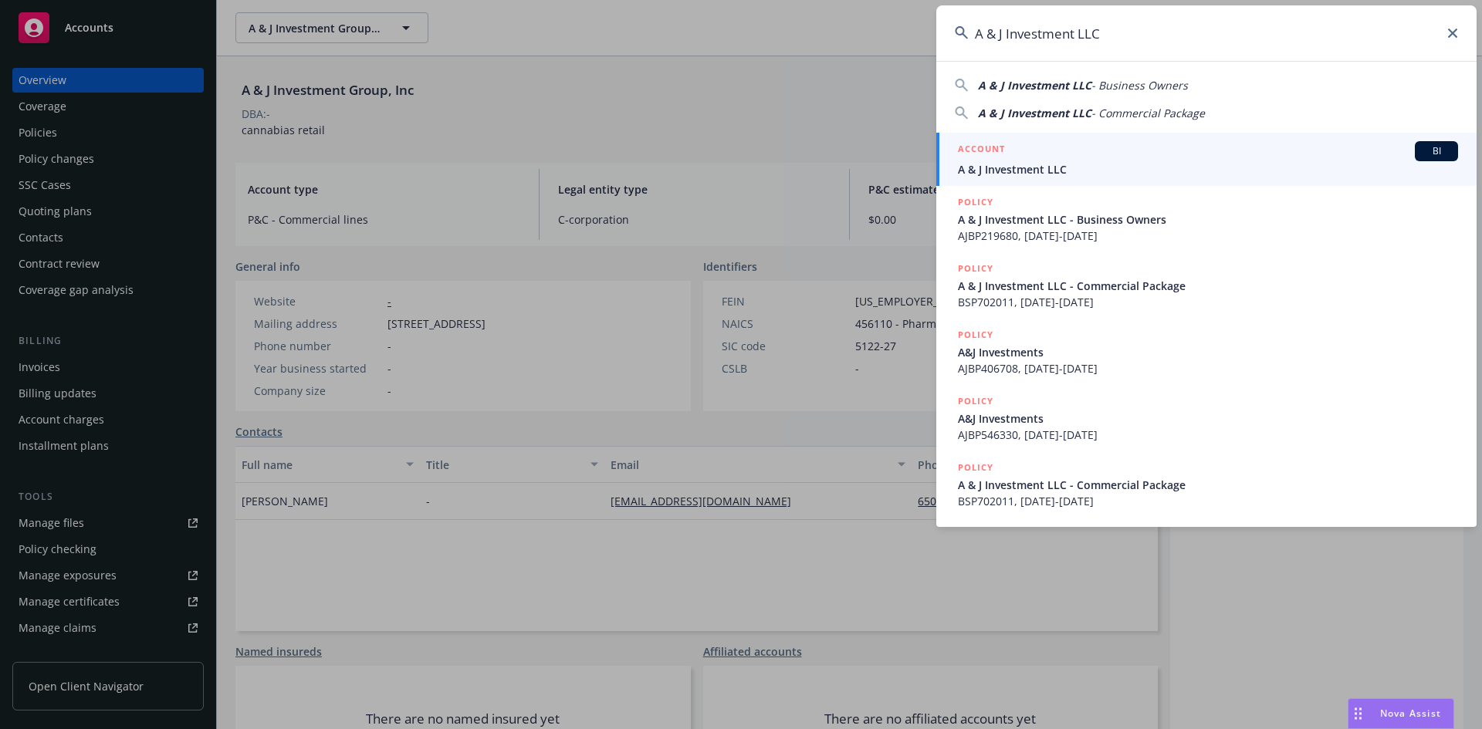
click at [976, 147] on h5 "ACCOUNT" at bounding box center [981, 150] width 47 height 19
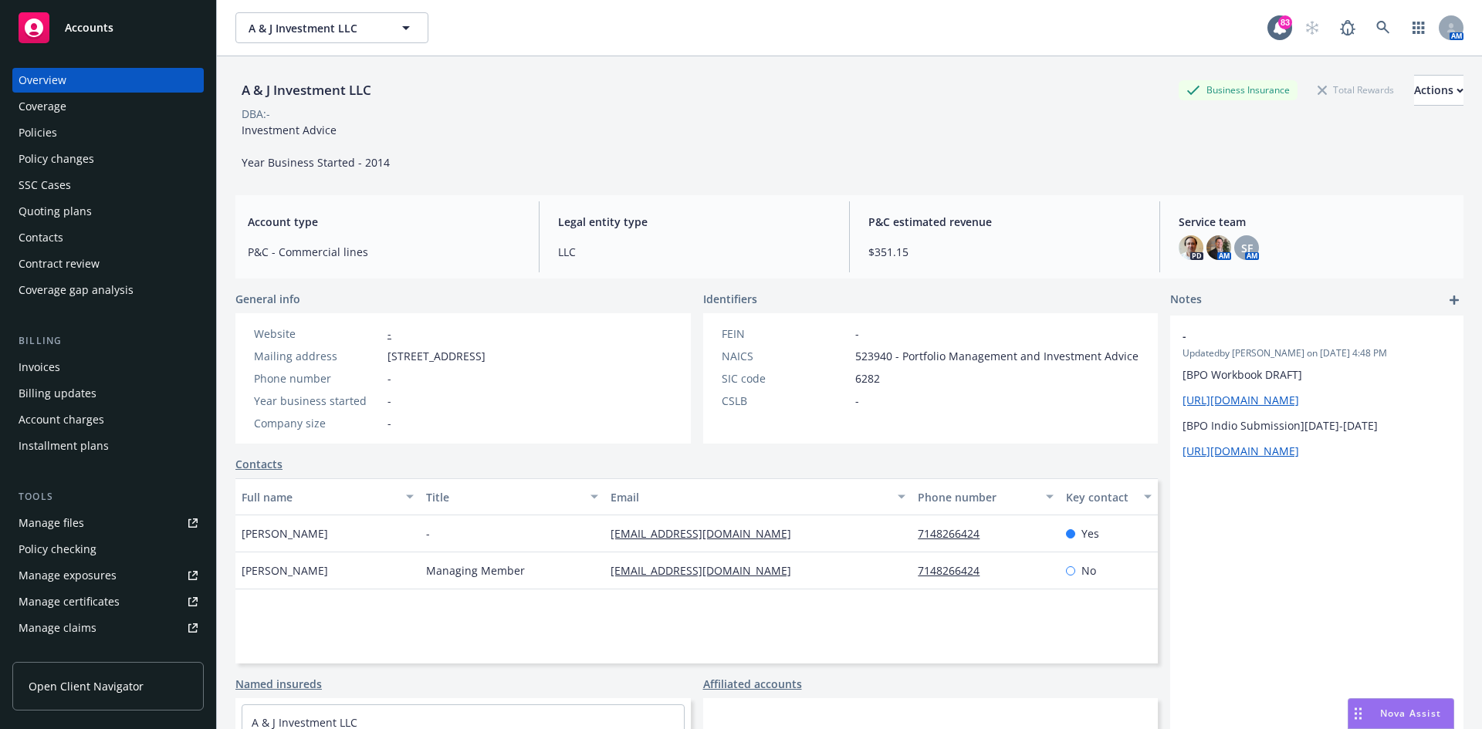
click at [58, 134] on div "Policies" at bounding box center [108, 132] width 179 height 25
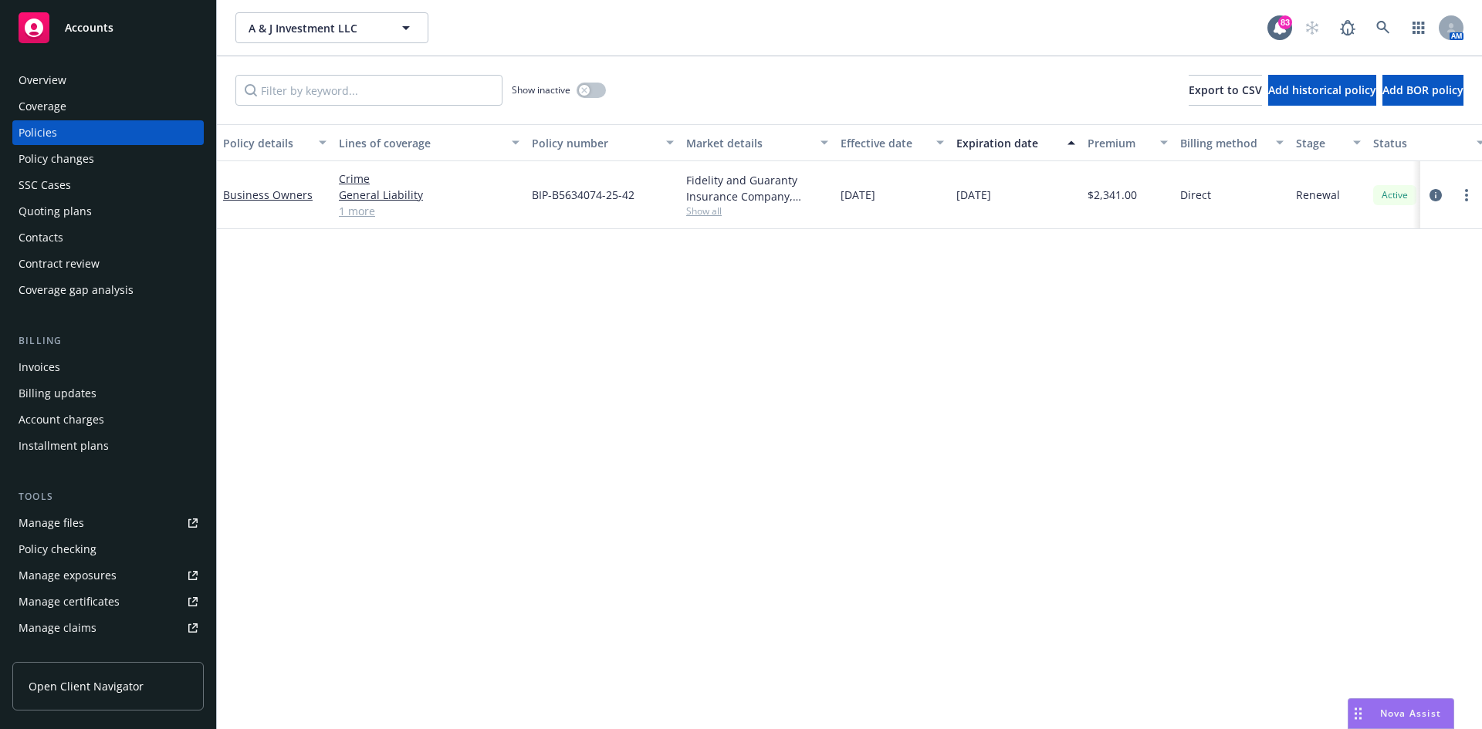
click at [712, 210] on span "Show all" at bounding box center [757, 211] width 142 height 13
click at [968, 272] on div "Policy details Lines of coverage Policy number Market details Effective date Ex…" at bounding box center [849, 426] width 1265 height 605
click at [268, 191] on link "Business Owners" at bounding box center [268, 195] width 90 height 15
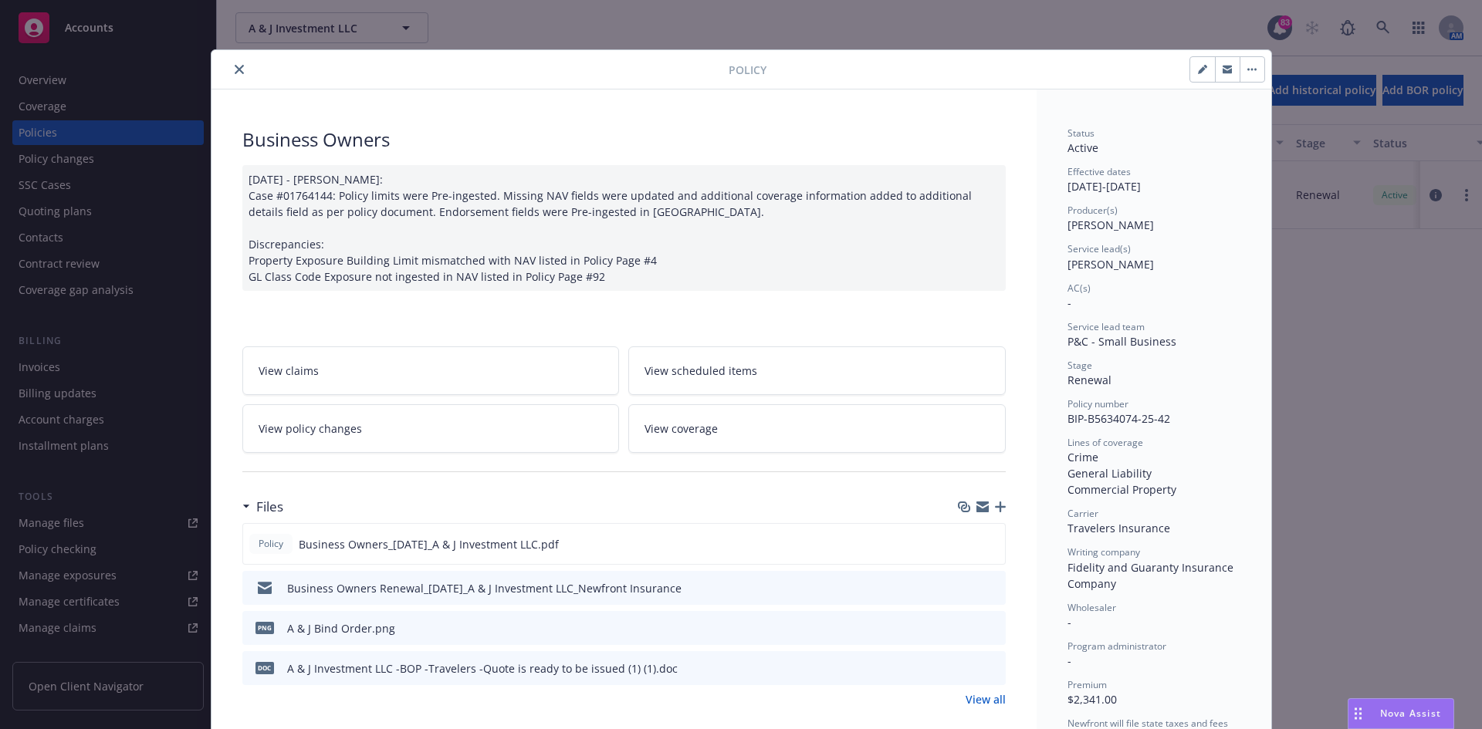
click at [235, 68] on icon "close" at bounding box center [239, 69] width 9 height 9
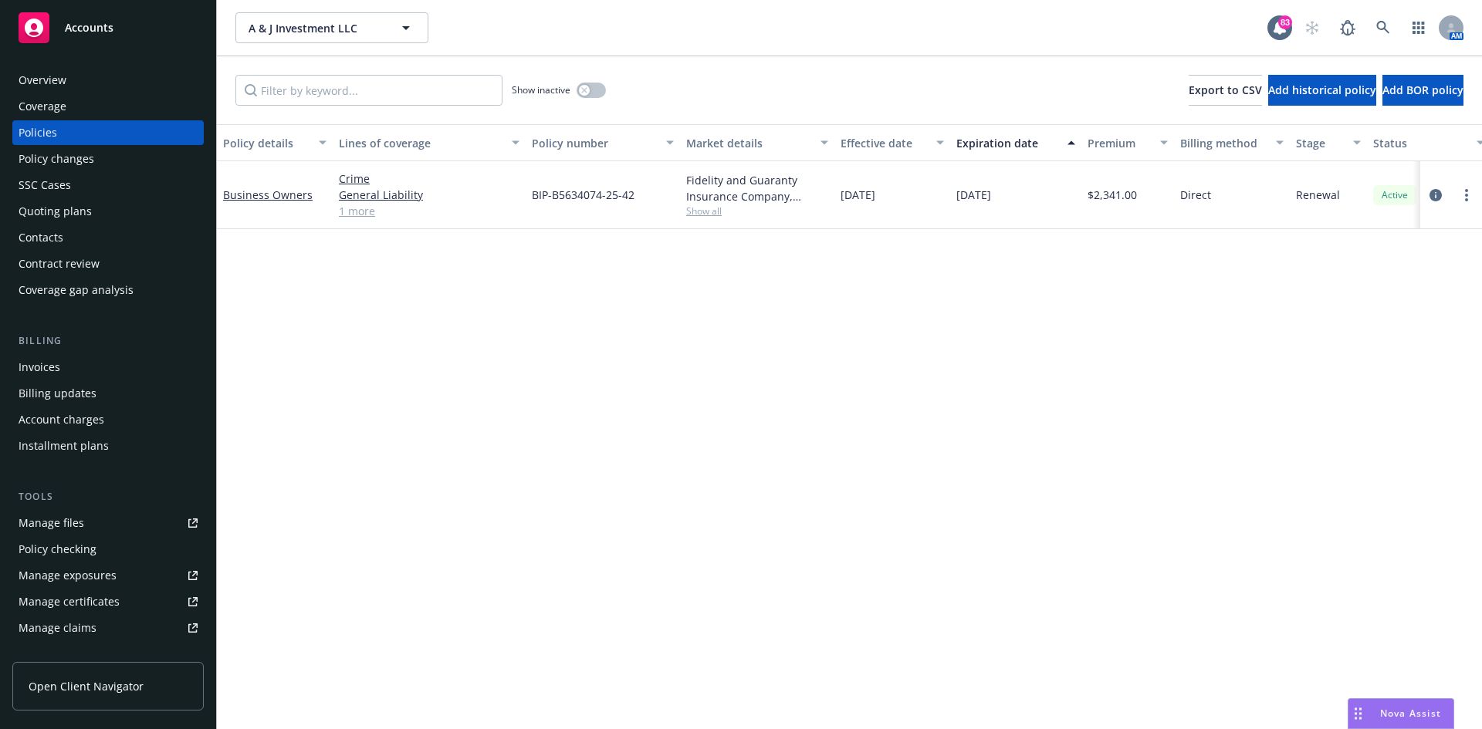
click at [62, 77] on div "Overview" at bounding box center [43, 80] width 48 height 25
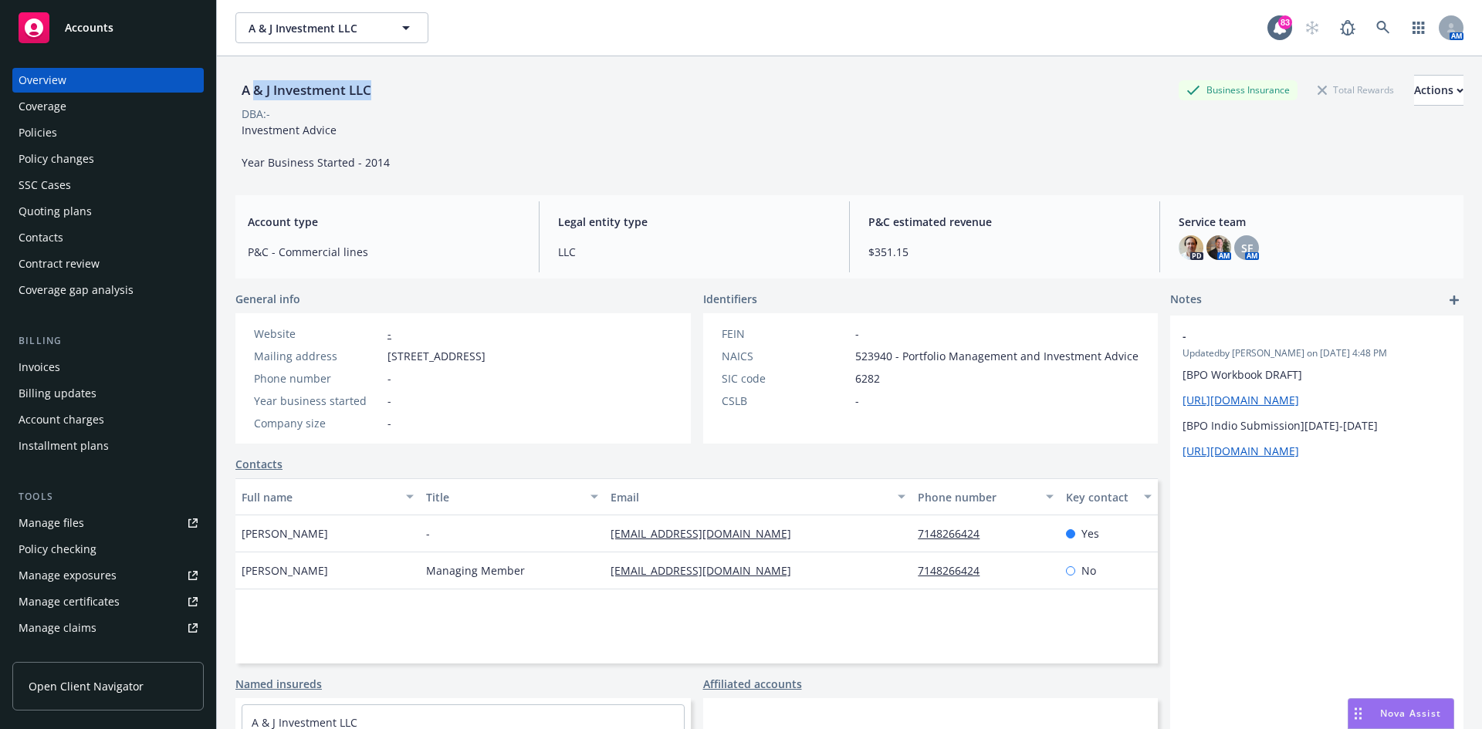
drag, startPoint x: 306, startPoint y: 95, endPoint x: 257, endPoint y: 95, distance: 48.6
click at [257, 95] on div "A & J Investment LLC Business Insurance Total Rewards Actions" at bounding box center [849, 90] width 1228 height 31
click at [101, 140] on div "Policies" at bounding box center [108, 132] width 179 height 25
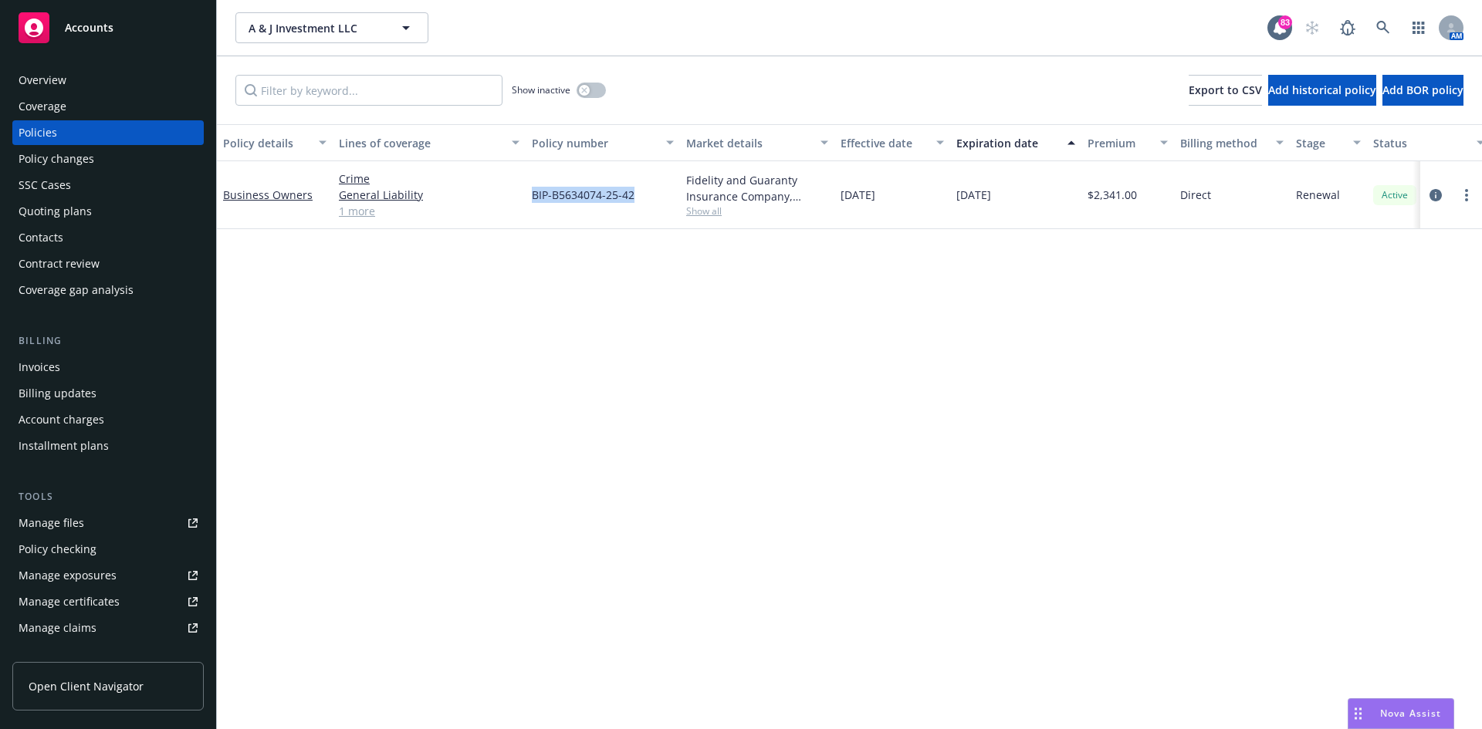
drag, startPoint x: 645, startPoint y: 198, endPoint x: 526, endPoint y: 200, distance: 118.9
click at [526, 200] on div "BIP-B5634074-25-42" at bounding box center [603, 195] width 154 height 68
copy span "BIP-B5634074-25-42"
click at [99, 82] on div "Overview" at bounding box center [108, 80] width 179 height 25
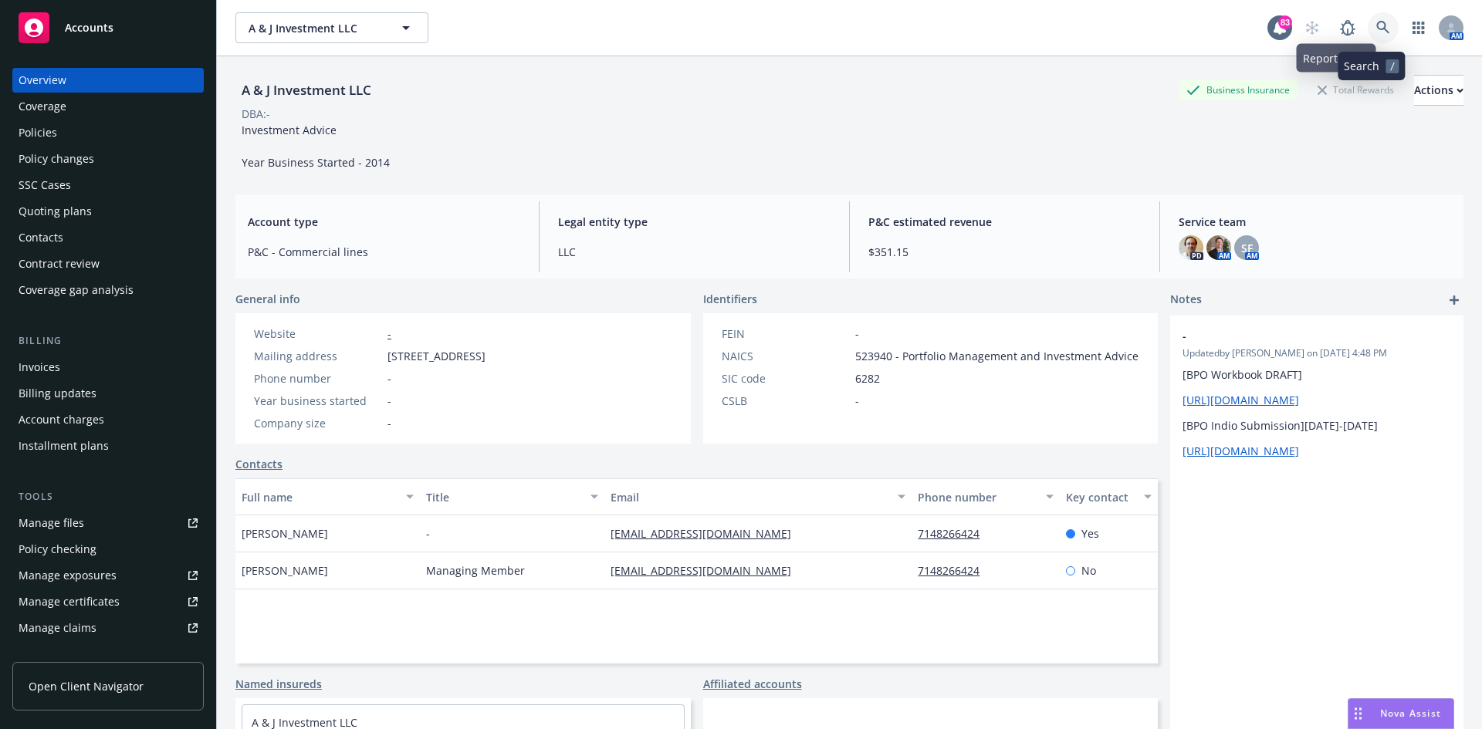
click at [1383, 22] on link at bounding box center [1383, 27] width 31 height 31
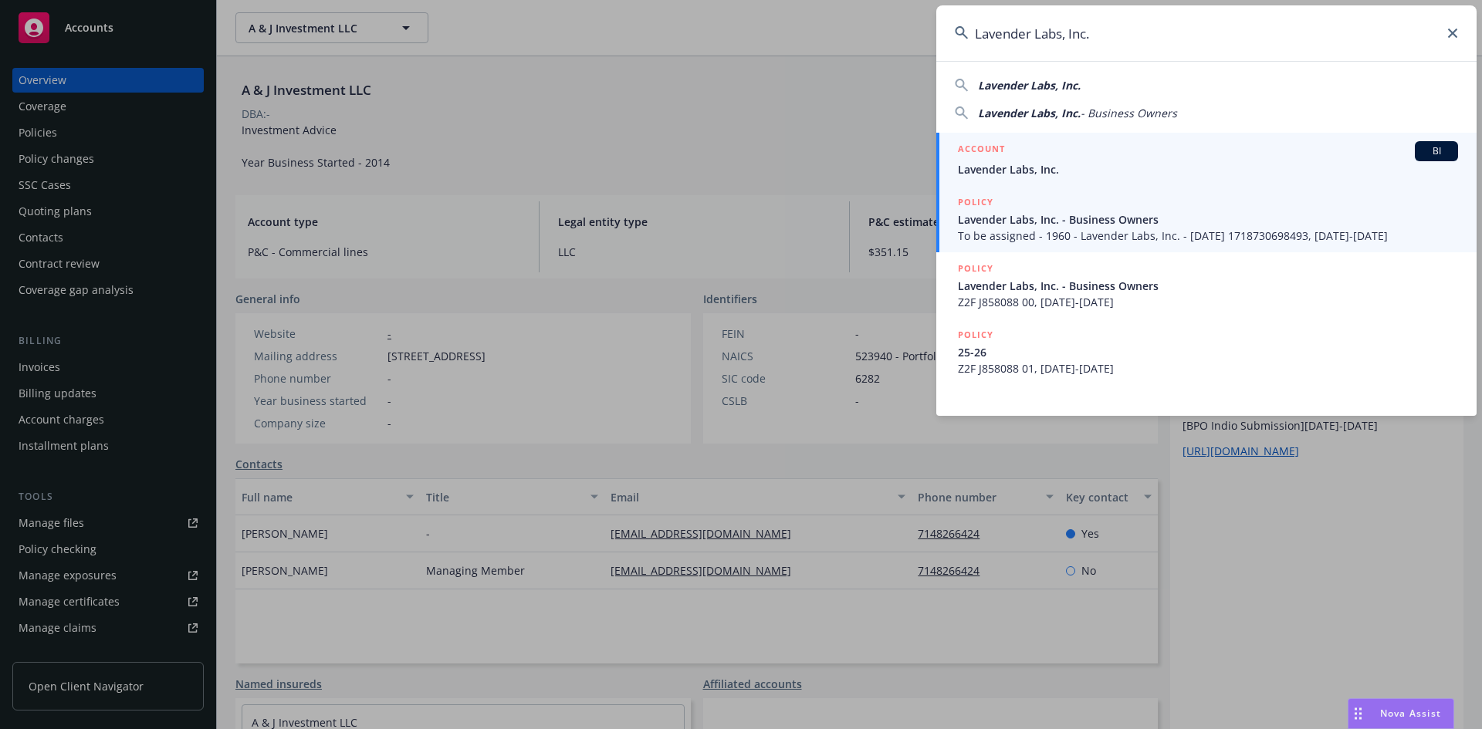
type input "Lavender Labs, Inc."
click at [979, 147] on h5 "ACCOUNT" at bounding box center [981, 150] width 47 height 19
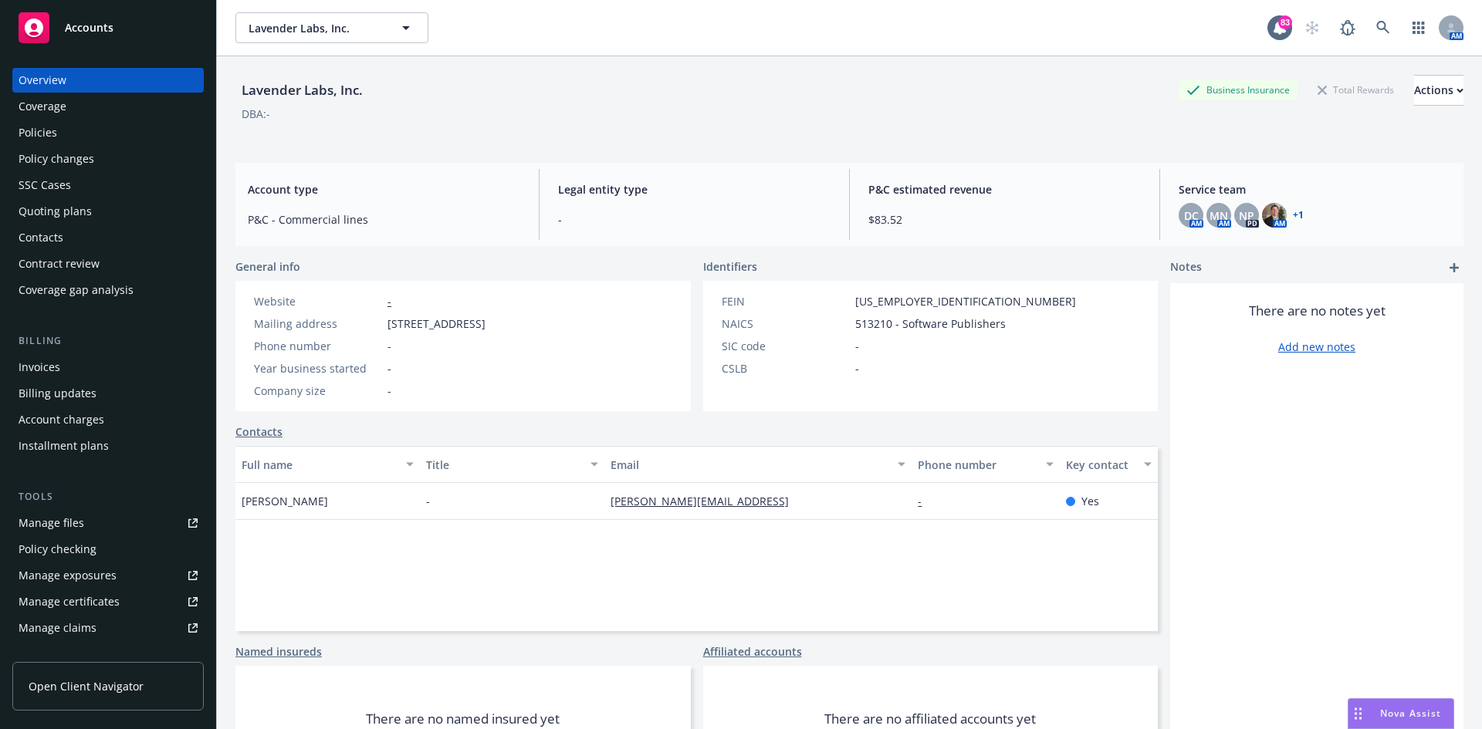
click at [42, 137] on div "Policies" at bounding box center [38, 132] width 39 height 25
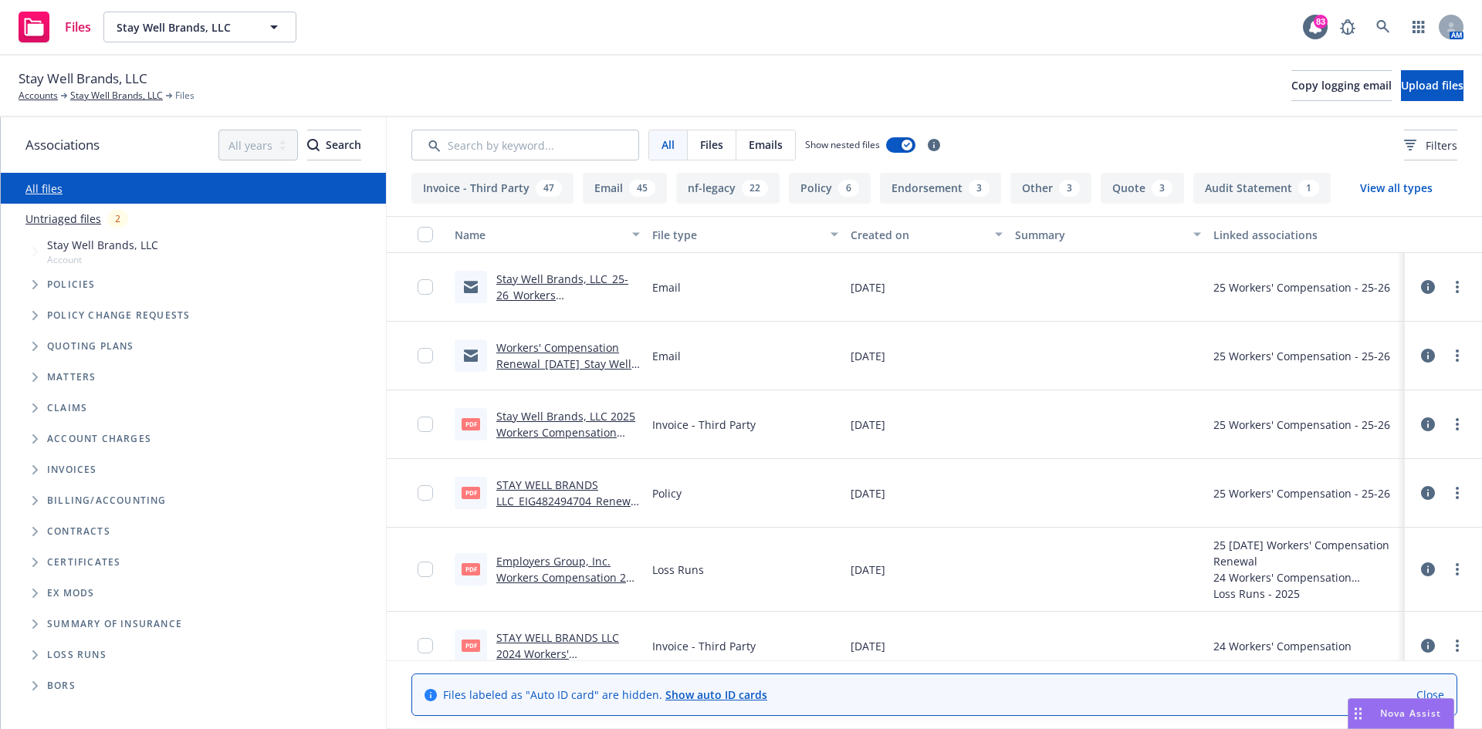
click at [553, 278] on link "Stay Well Brands, LLC_25-26_Workers Compensation_Notice of Cancellation eff [DA…" at bounding box center [562, 303] width 132 height 63
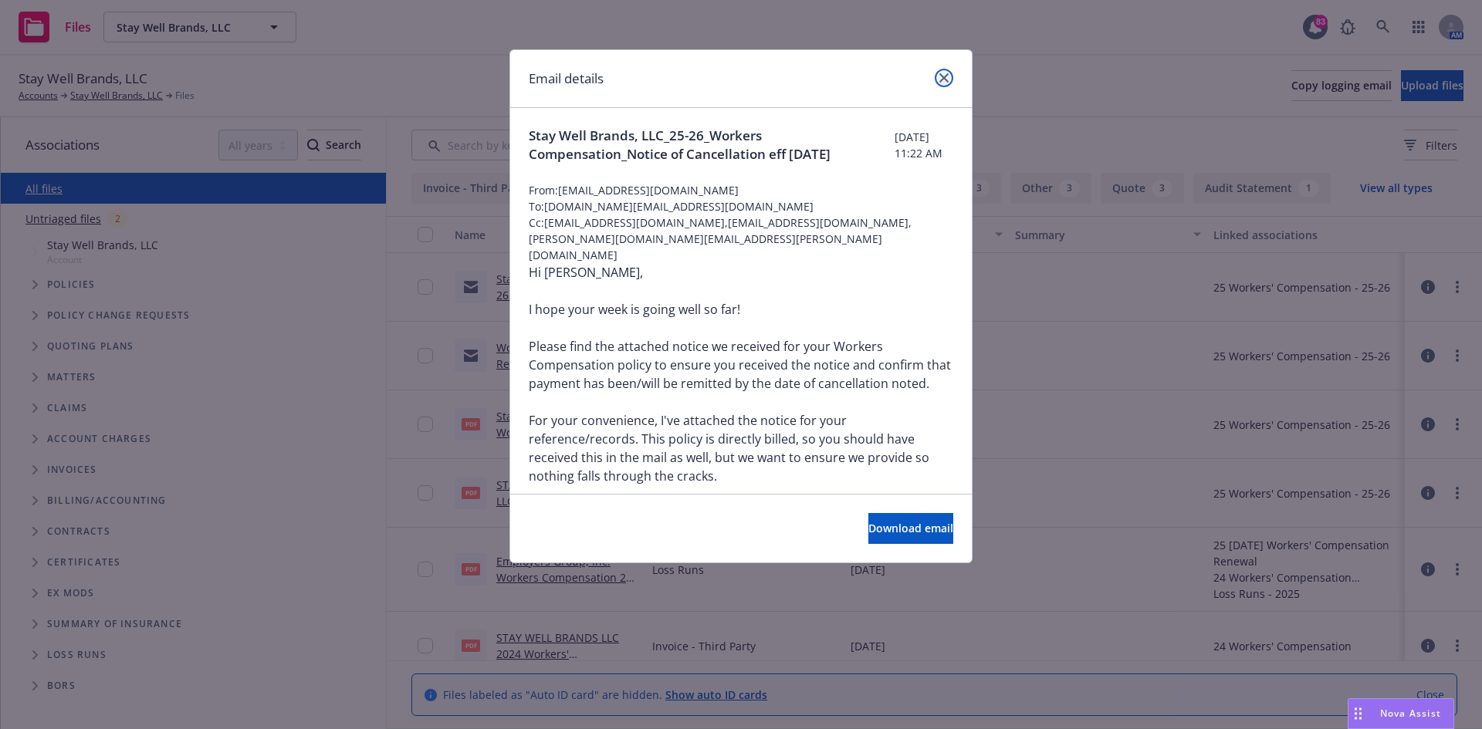
click at [945, 73] on icon "close" at bounding box center [943, 77] width 9 height 9
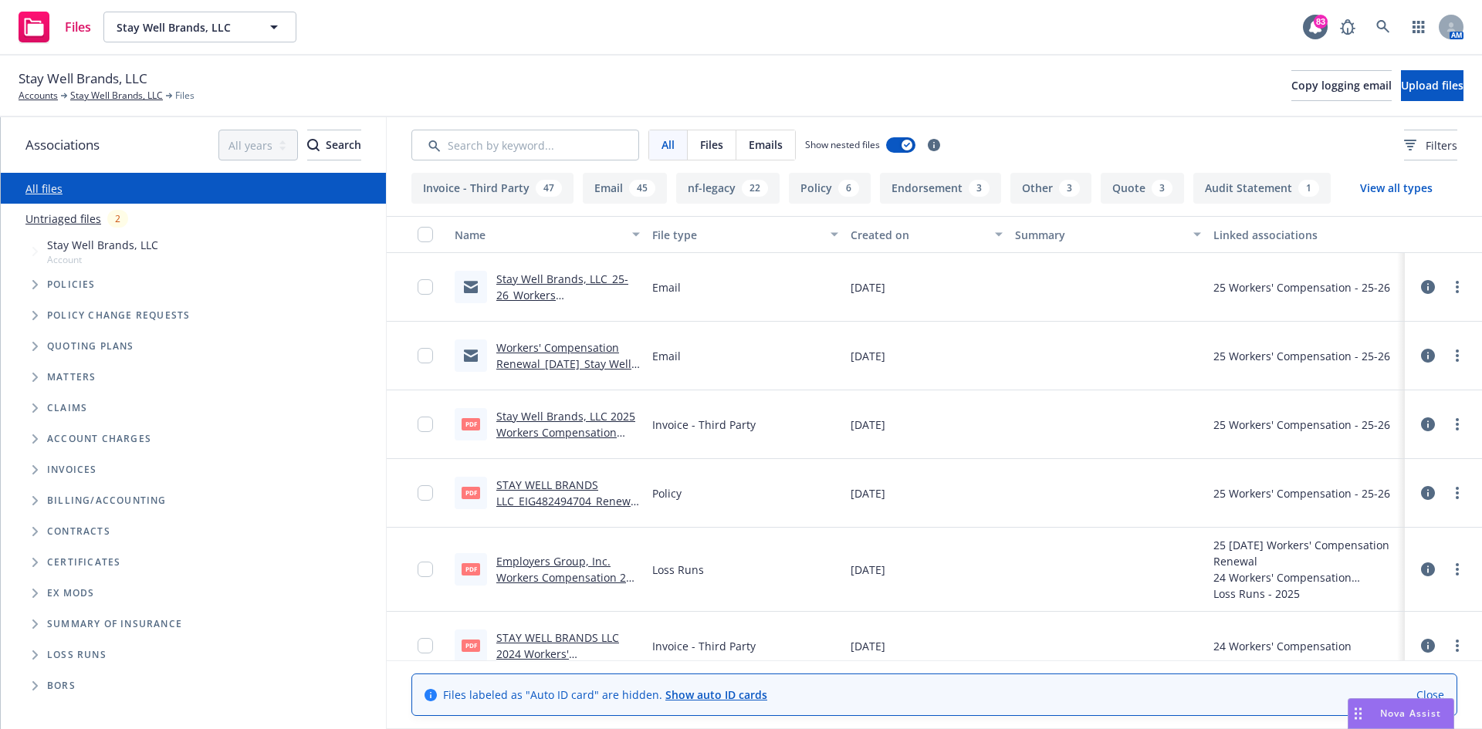
click at [590, 40] on div "Files Stay Well Brands, LLC Stay Well Brands, LLC 83 AM" at bounding box center [741, 28] width 1482 height 56
click at [642, 56] on div "Stay Well Brands, LLC Accounts Stay Well Brands, LLC Files Copy logging email U…" at bounding box center [741, 87] width 1482 height 62
